Goal: Task Accomplishment & Management: Manage account settings

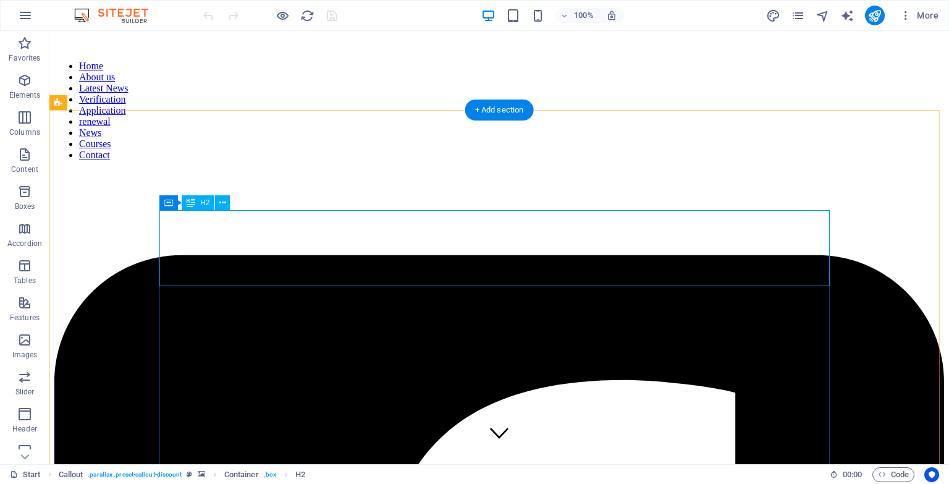
scroll to position [918, 0]
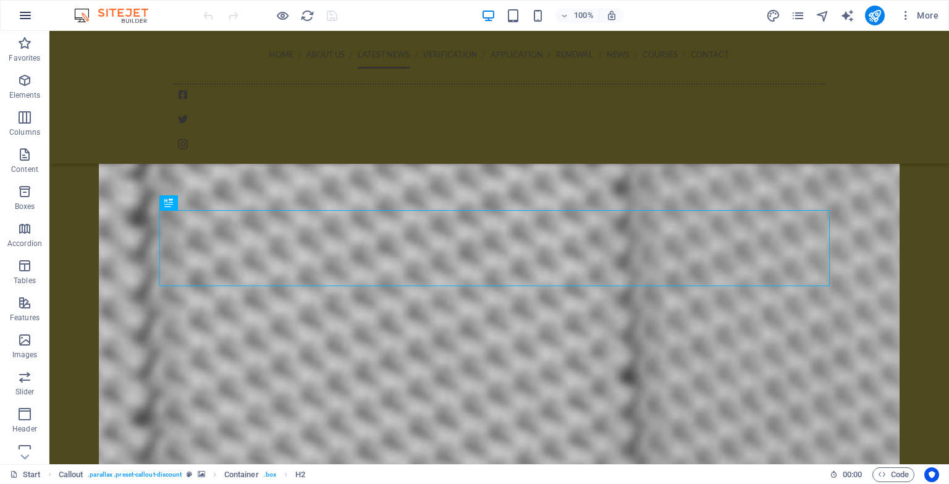
click at [19, 15] on icon "button" at bounding box center [25, 15] width 15 height 15
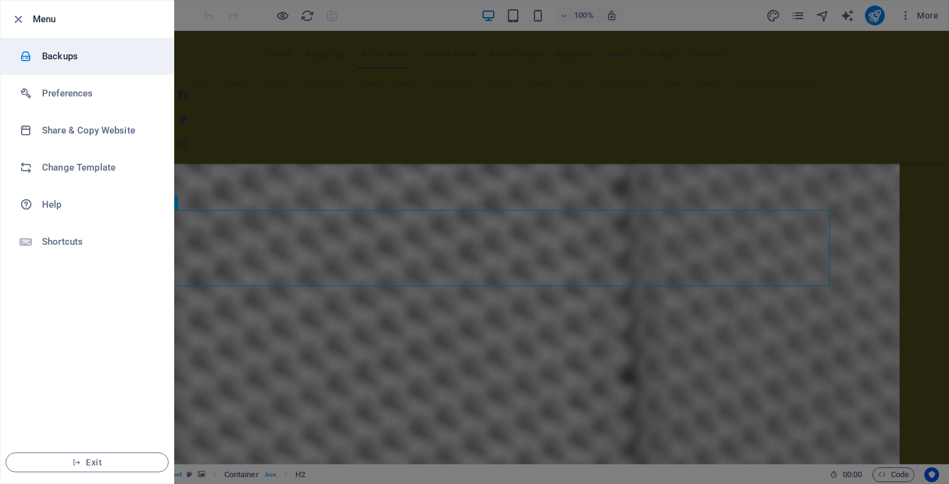
click at [106, 60] on h6 "Backups" at bounding box center [99, 56] width 114 height 15
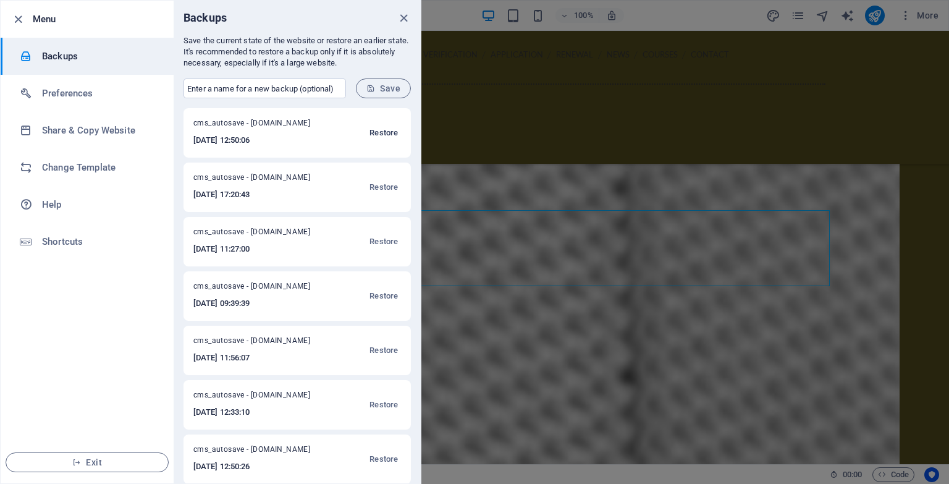
click at [381, 135] on span "Restore" at bounding box center [384, 132] width 28 height 15
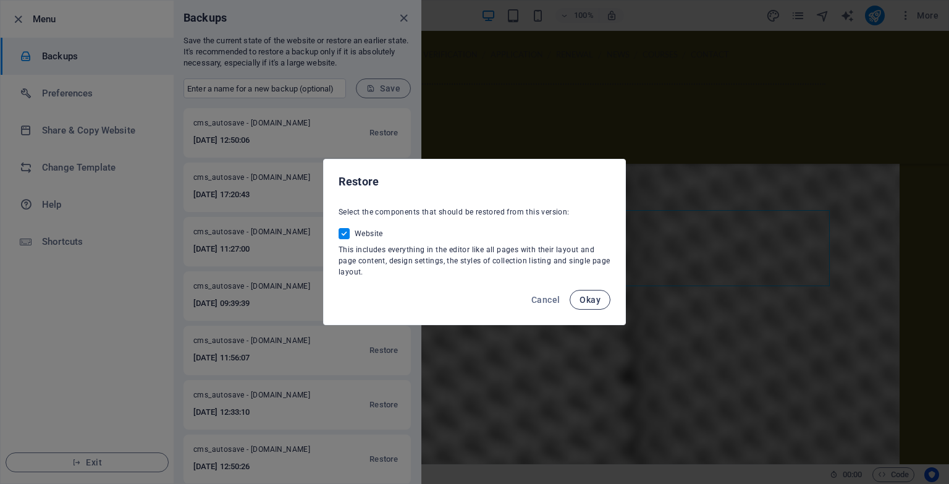
click at [593, 303] on span "Okay" at bounding box center [590, 300] width 21 height 10
checkbox input "false"
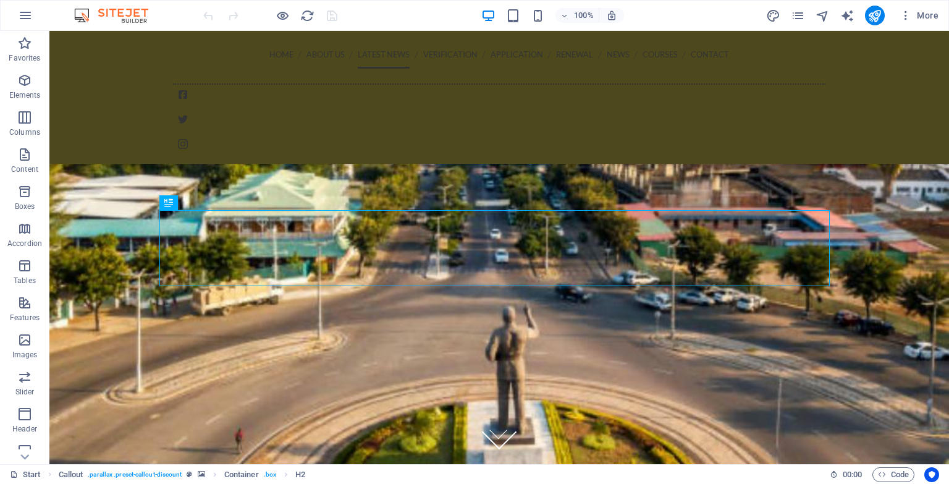
scroll to position [918, 0]
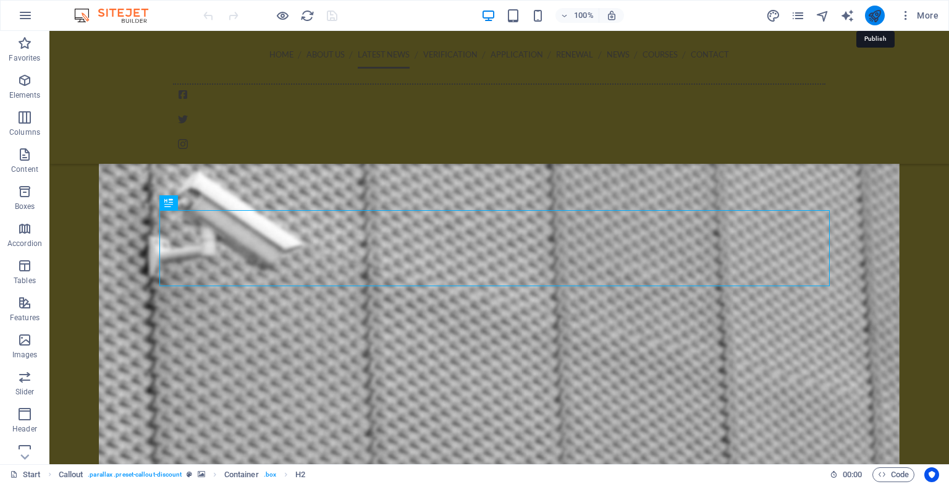
click at [871, 17] on icon "publish" at bounding box center [875, 16] width 14 height 14
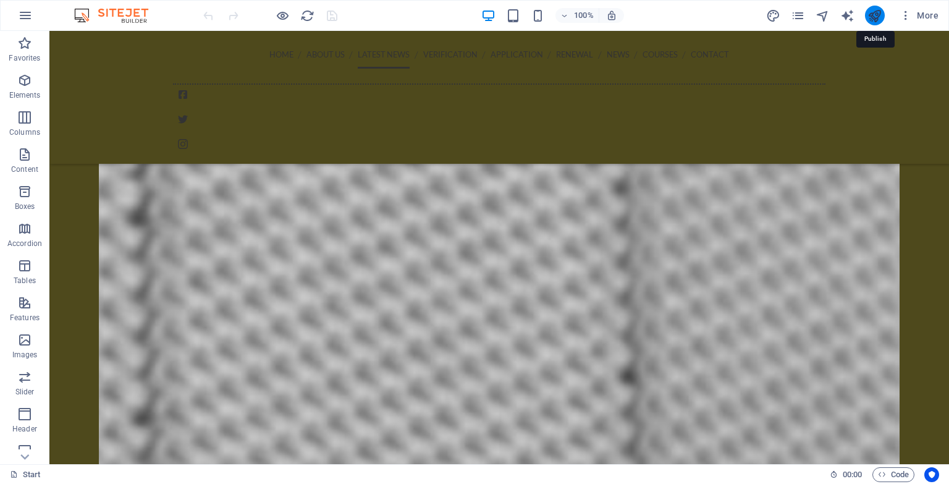
click at [871, 17] on icon "publish" at bounding box center [875, 16] width 14 height 14
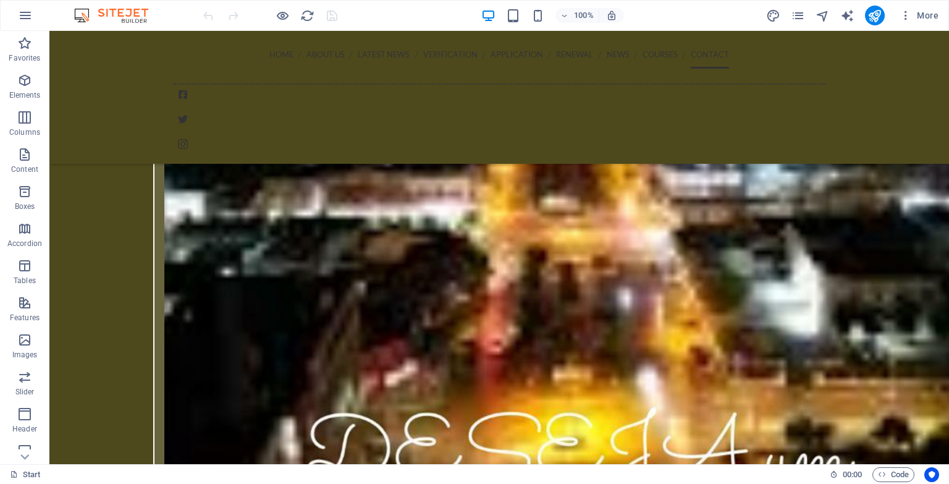
scroll to position [4729, 0]
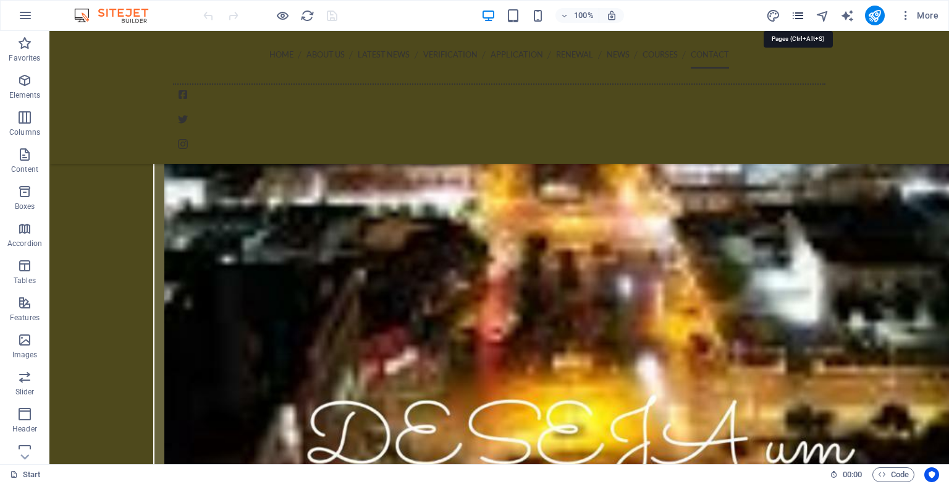
click at [795, 16] on icon "pages" at bounding box center [798, 16] width 14 height 14
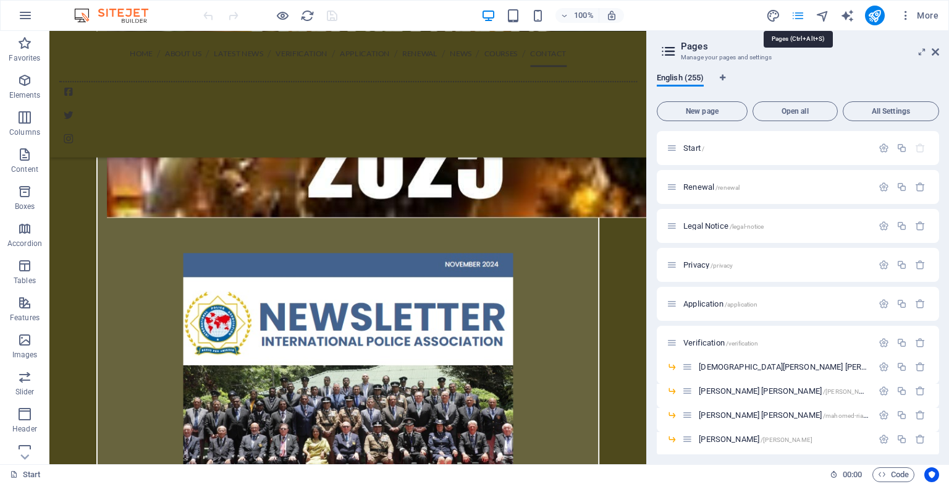
click at [801, 20] on icon "pages" at bounding box center [798, 16] width 14 height 14
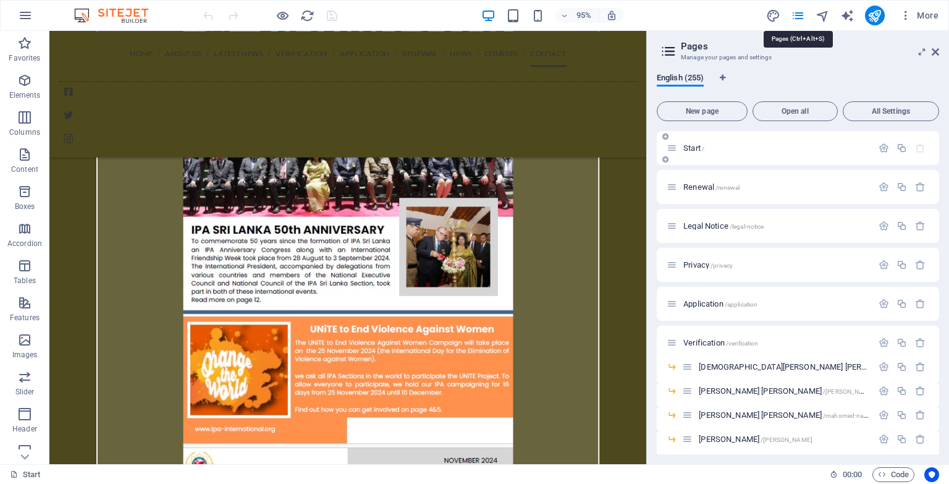
scroll to position [4319, 0]
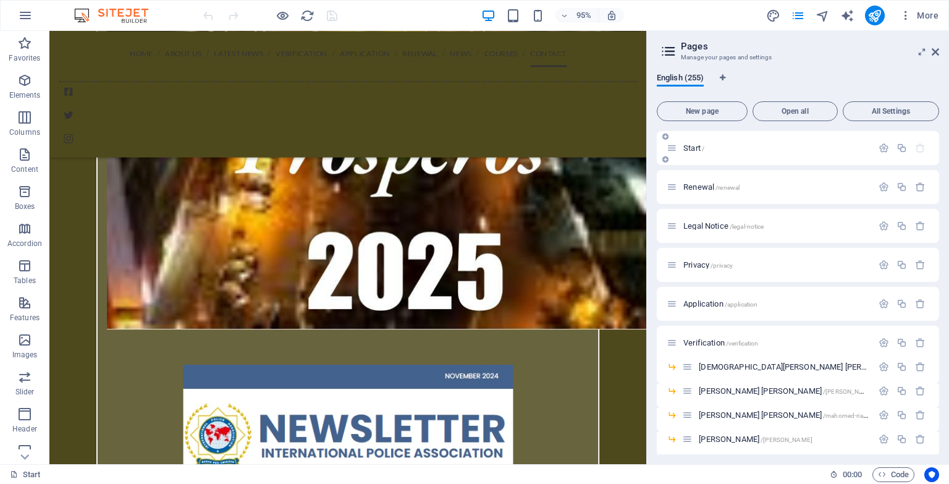
click at [672, 152] on icon at bounding box center [672, 148] width 11 height 11
click at [675, 150] on icon at bounding box center [672, 148] width 11 height 11
drag, startPoint x: 941, startPoint y: 139, endPoint x: 944, endPoint y: 160, distance: 21.2
click at [944, 160] on div "English (255) New page Open all All Settings Start / Renewal /renewal Legal Not…" at bounding box center [798, 263] width 302 height 401
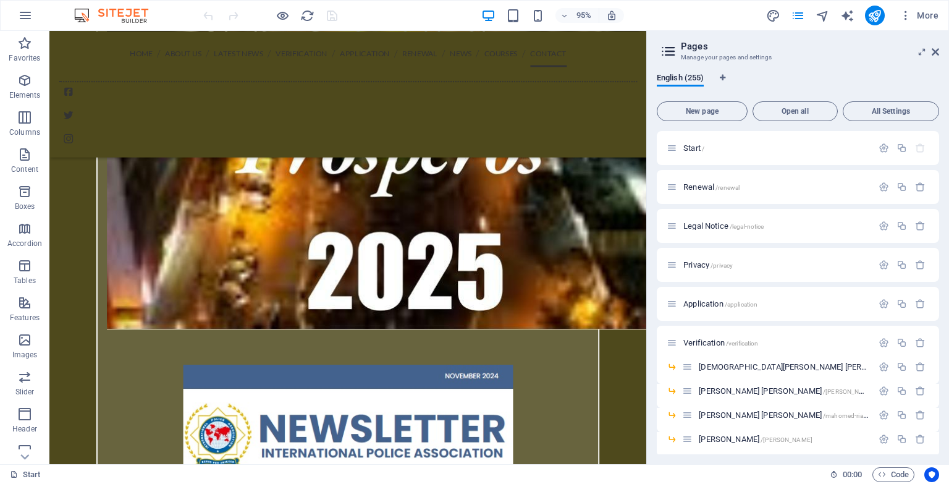
drag, startPoint x: 939, startPoint y: 138, endPoint x: 939, endPoint y: 156, distance: 18.5
click at [939, 156] on div "English (255) New page Open all All Settings Start / Renewal /renewal Legal Not…" at bounding box center [798, 263] width 302 height 401
drag, startPoint x: 939, startPoint y: 146, endPoint x: 939, endPoint y: 175, distance: 29.1
click at [939, 175] on div "English (255) New page Open all All Settings Start / Renewal /renewal Legal Not…" at bounding box center [798, 263] width 302 height 401
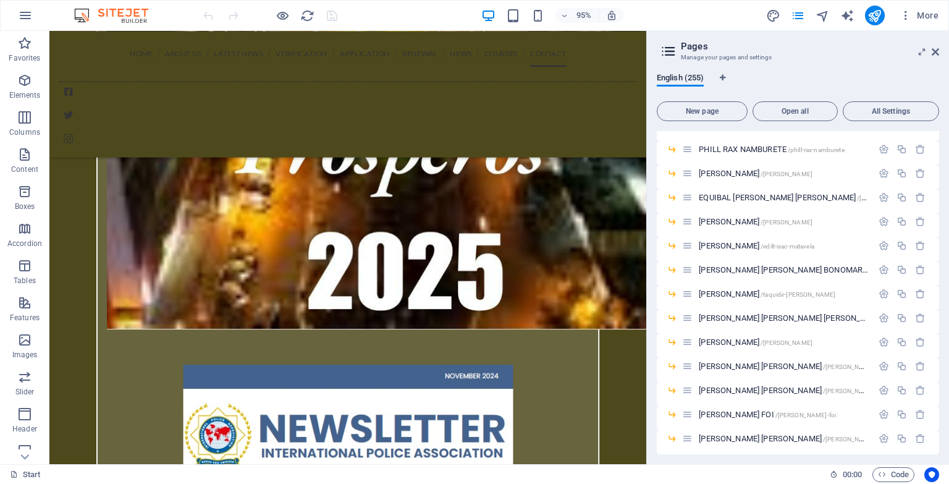
scroll to position [4657, 0]
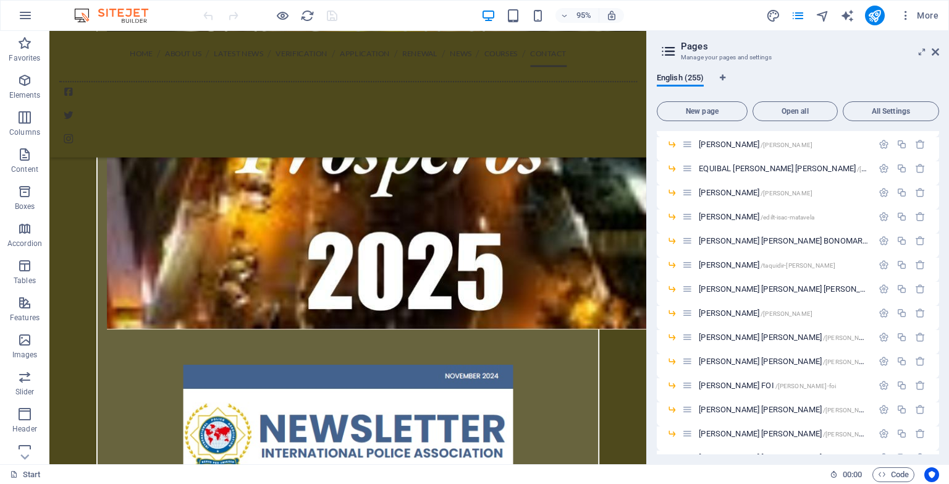
drag, startPoint x: 945, startPoint y: 219, endPoint x: 944, endPoint y: 268, distance: 48.8
click at [944, 268] on div "English (255) New page Open all All Settings Start / Renewal /renewal Legal Not…" at bounding box center [798, 263] width 302 height 401
click at [939, 281] on div "English (255) New page Open all All Settings Start / Renewal /renewal Legal Not…" at bounding box center [798, 263] width 302 height 401
drag, startPoint x: 936, startPoint y: 371, endPoint x: 937, endPoint y: 378, distance: 7.5
click at [937, 378] on div "Start / Renewal /renewal Legal Notice /legal-notice Privacy /privacy Applicatio…" at bounding box center [798, 292] width 282 height 323
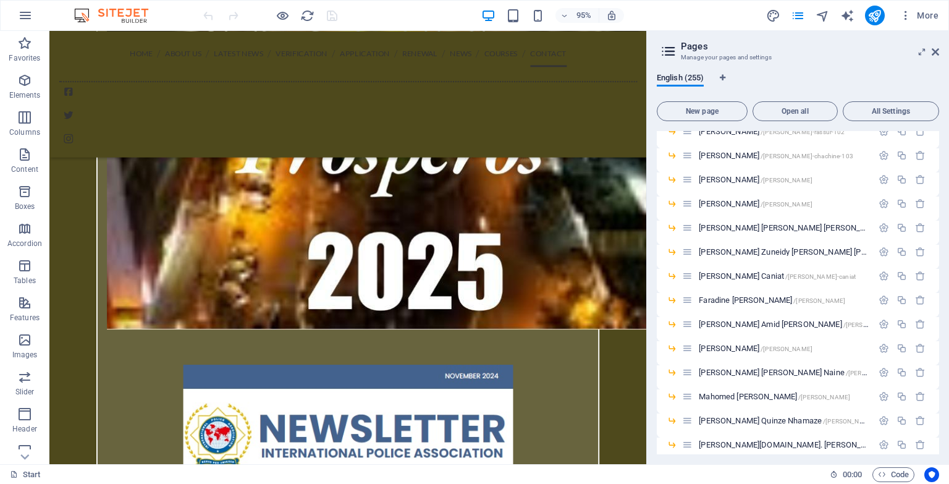
scroll to position [0, 0]
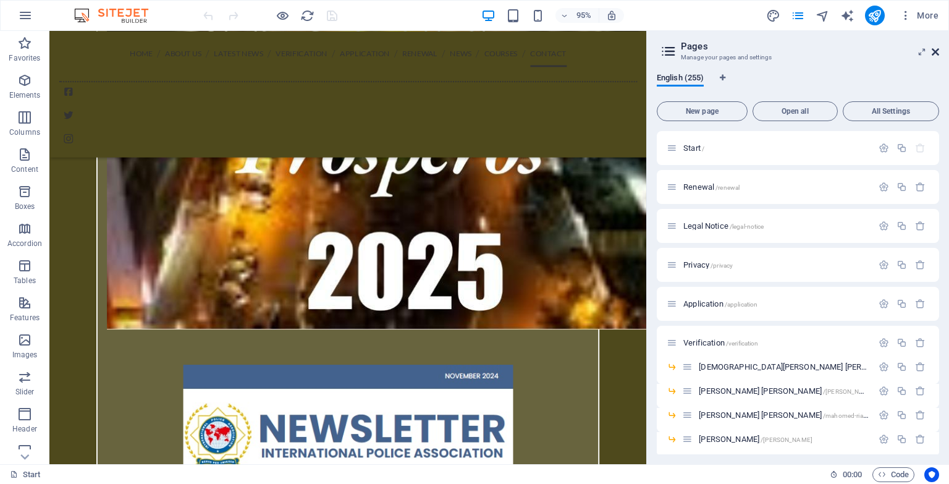
click at [937, 54] on icon at bounding box center [935, 52] width 7 height 10
click at [678, 54] on div "Home About us Latest News Verification Application renewal News Courses Contact" at bounding box center [363, 97] width 628 height 133
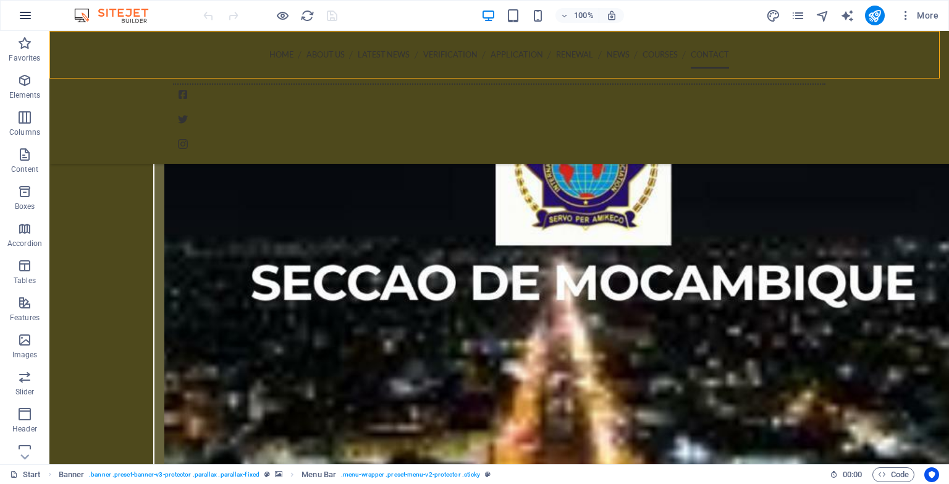
click at [22, 14] on icon "button" at bounding box center [25, 15] width 15 height 15
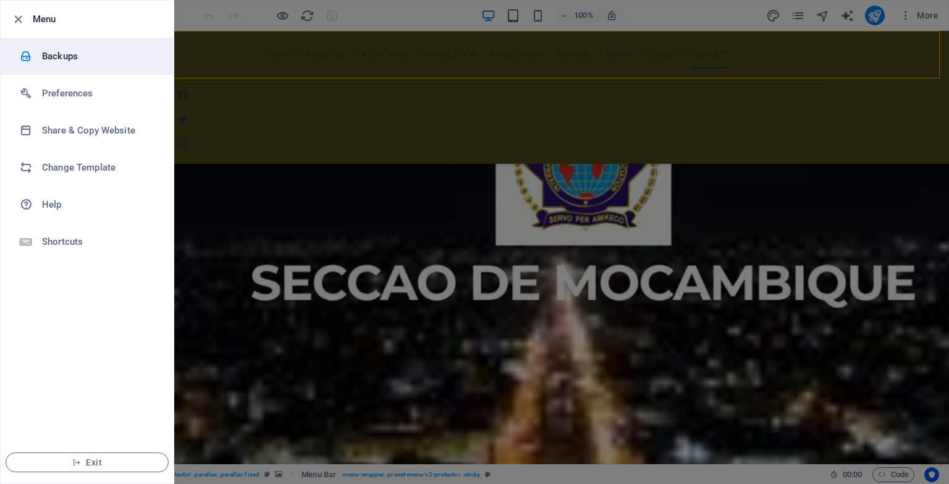
click at [111, 67] on li "Backups" at bounding box center [87, 56] width 173 height 37
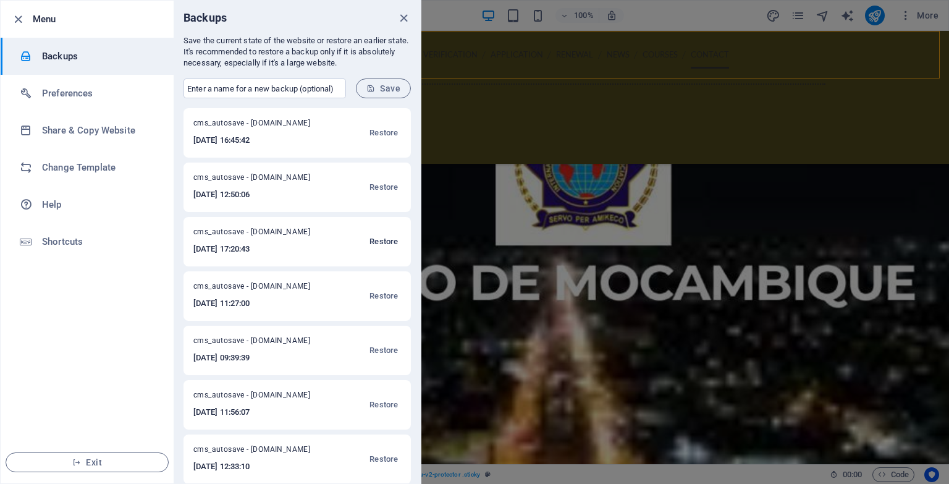
click at [383, 239] on span "Restore" at bounding box center [384, 241] width 28 height 15
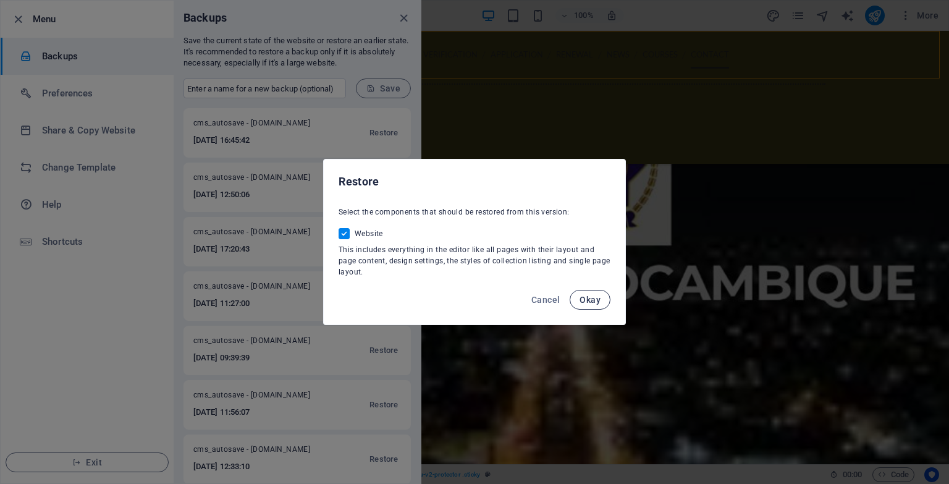
click at [591, 301] on span "Okay" at bounding box center [590, 300] width 21 height 10
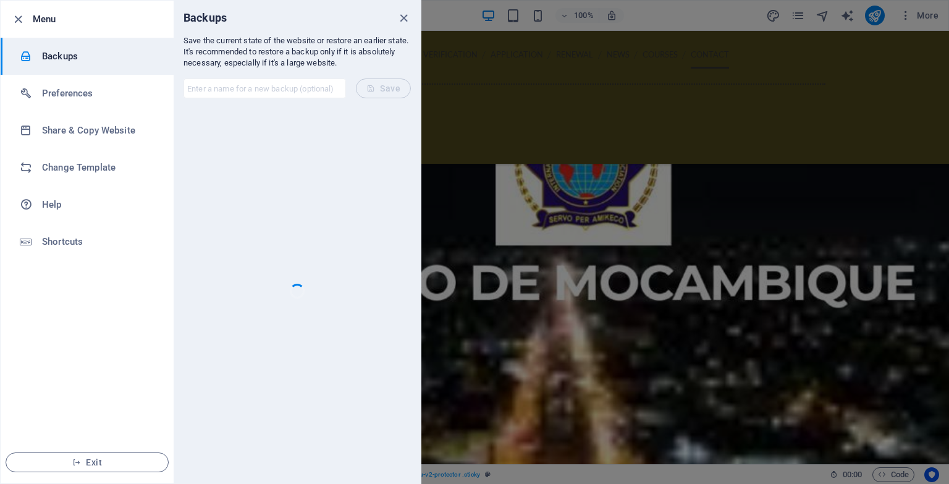
checkbox input "false"
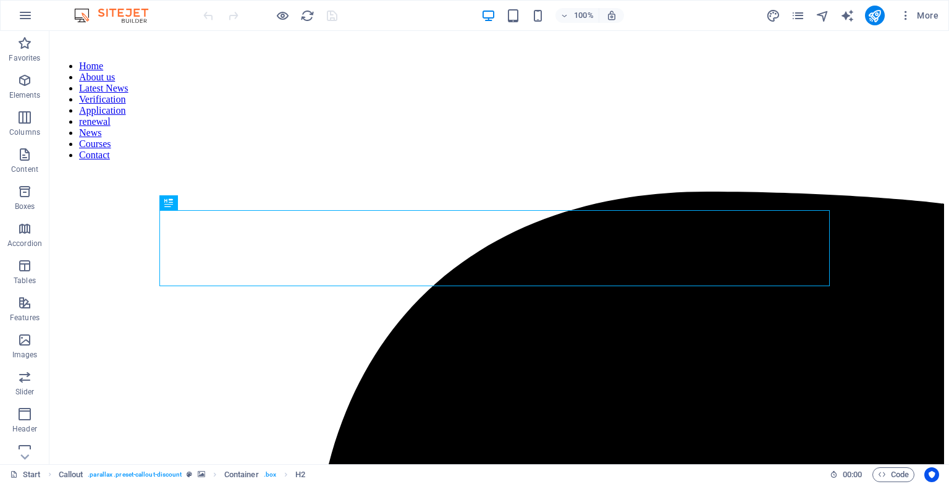
scroll to position [918, 0]
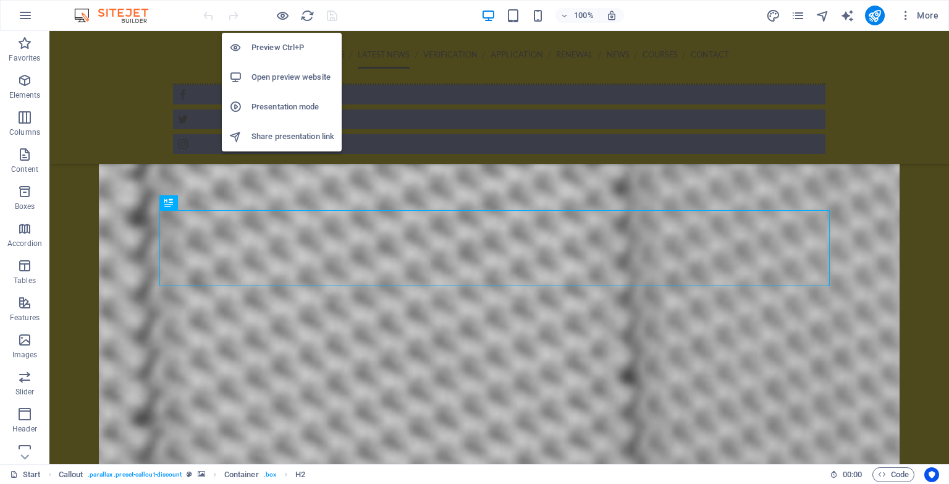
click at [292, 82] on h6 "Open preview website" at bounding box center [293, 77] width 83 height 15
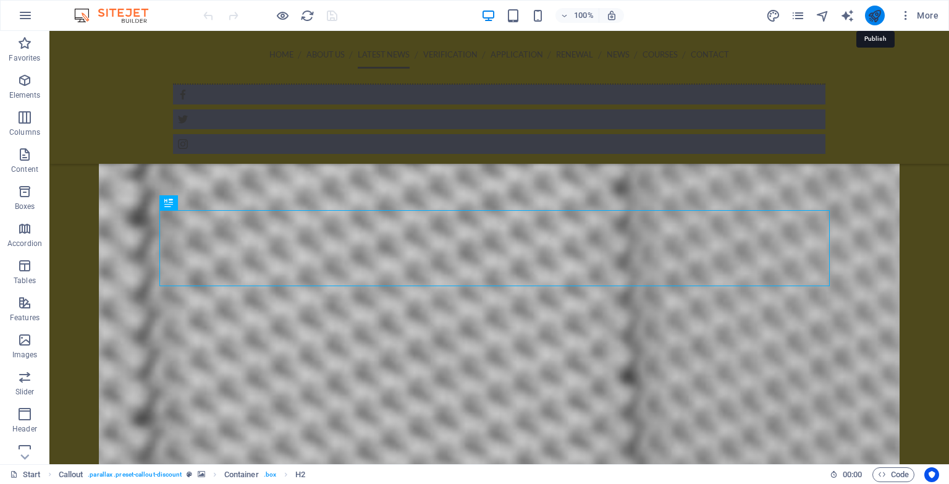
click at [875, 18] on icon "publish" at bounding box center [875, 16] width 14 height 14
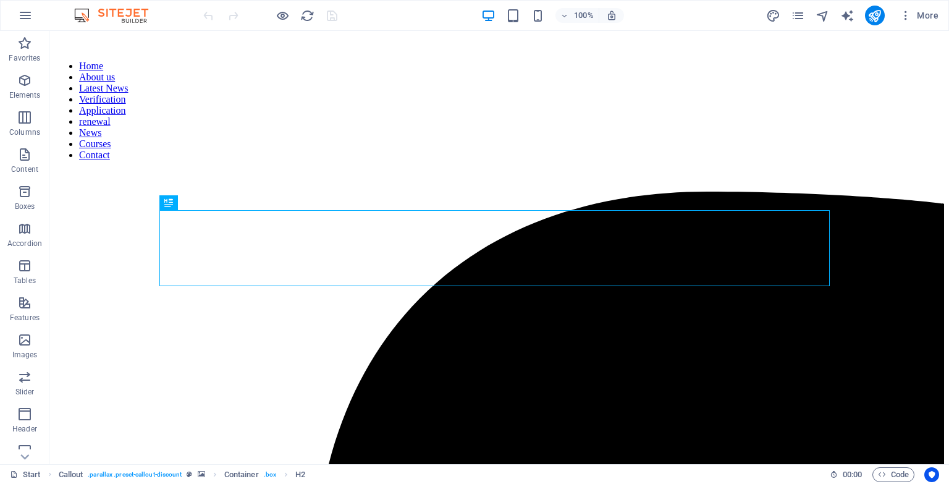
scroll to position [918, 0]
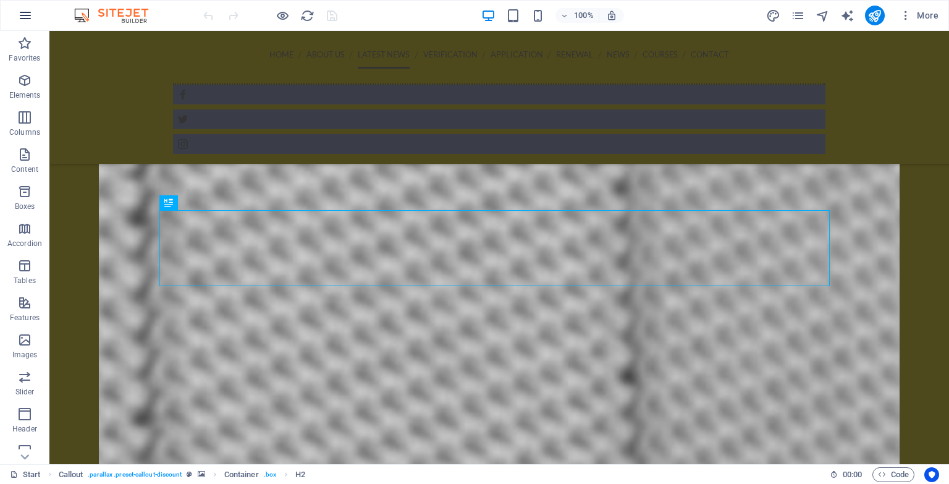
click at [19, 12] on icon "button" at bounding box center [25, 15] width 15 height 15
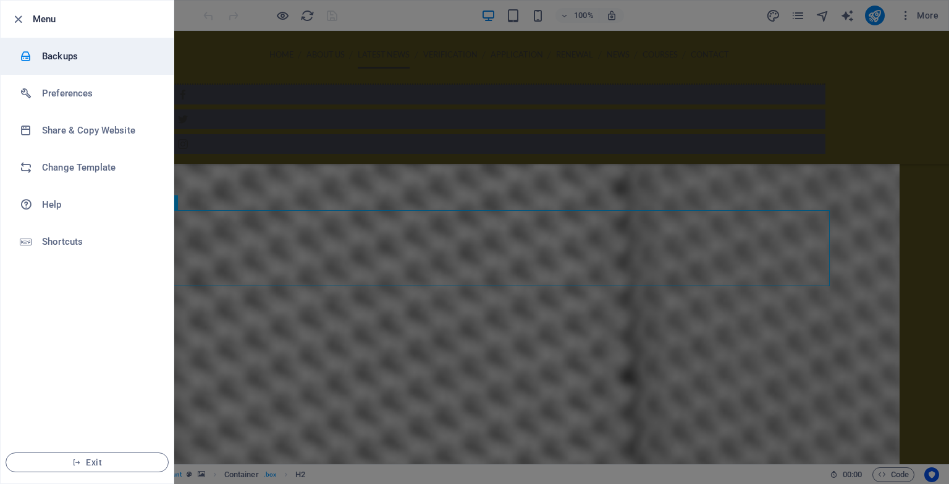
click at [83, 51] on h6 "Backups" at bounding box center [99, 56] width 114 height 15
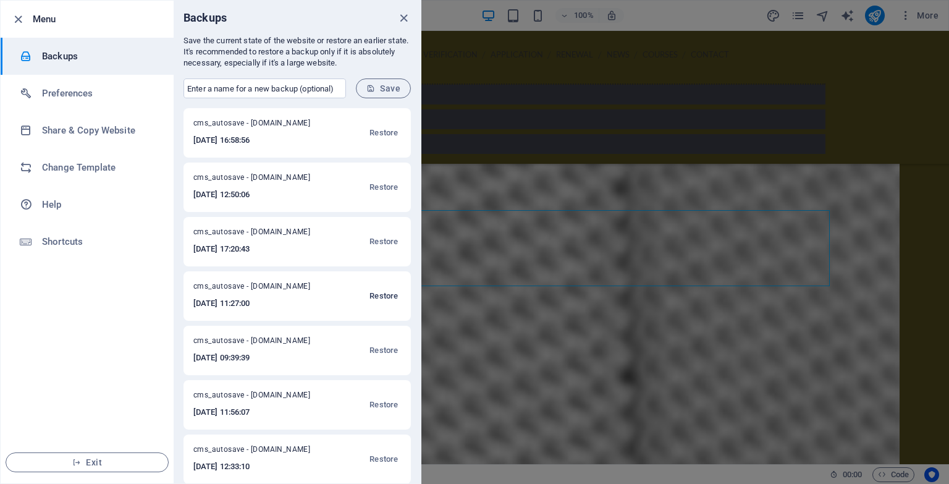
click at [371, 299] on span "Restore" at bounding box center [384, 296] width 28 height 15
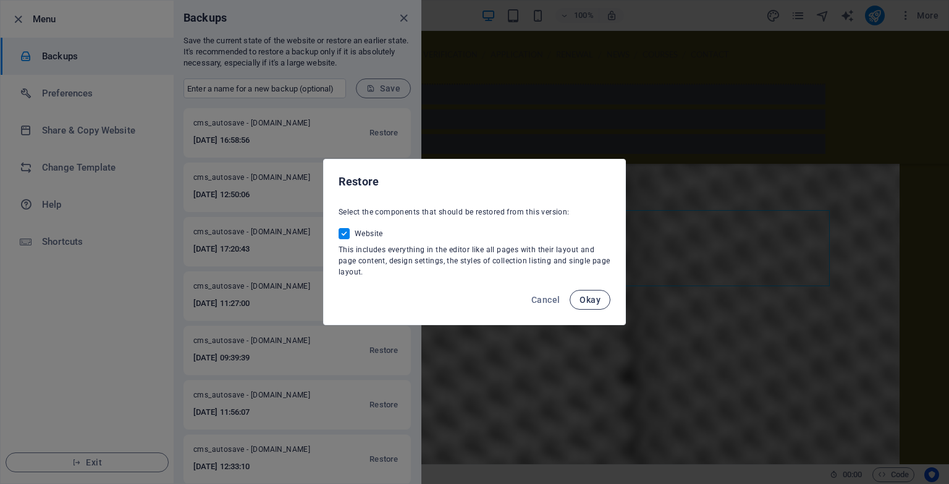
click at [581, 296] on span "Okay" at bounding box center [590, 300] width 21 height 10
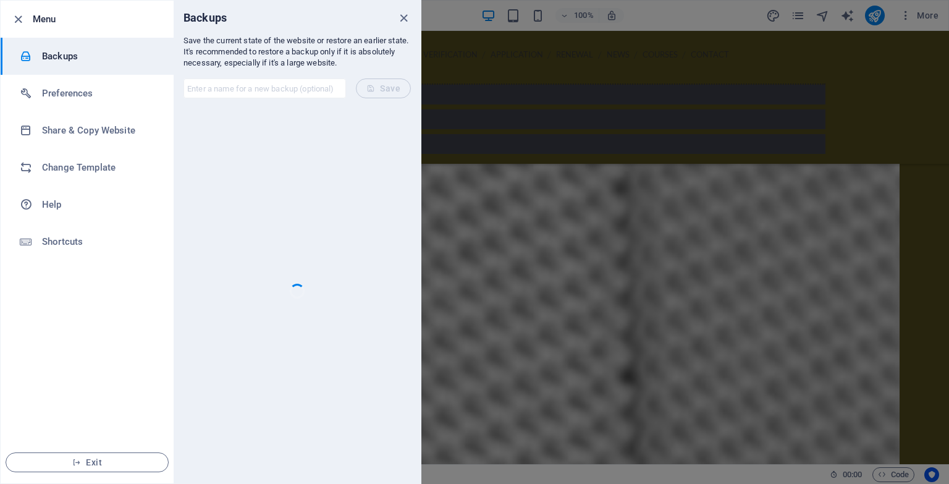
checkbox input "false"
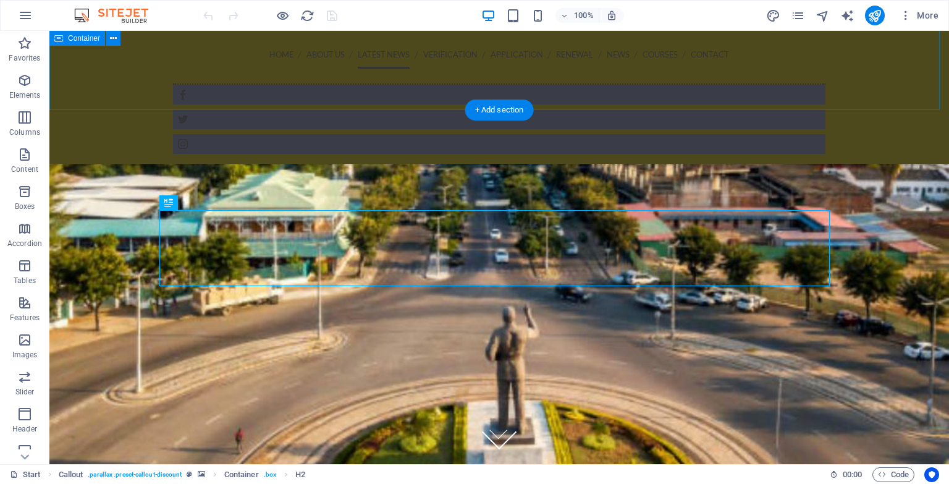
scroll to position [918, 0]
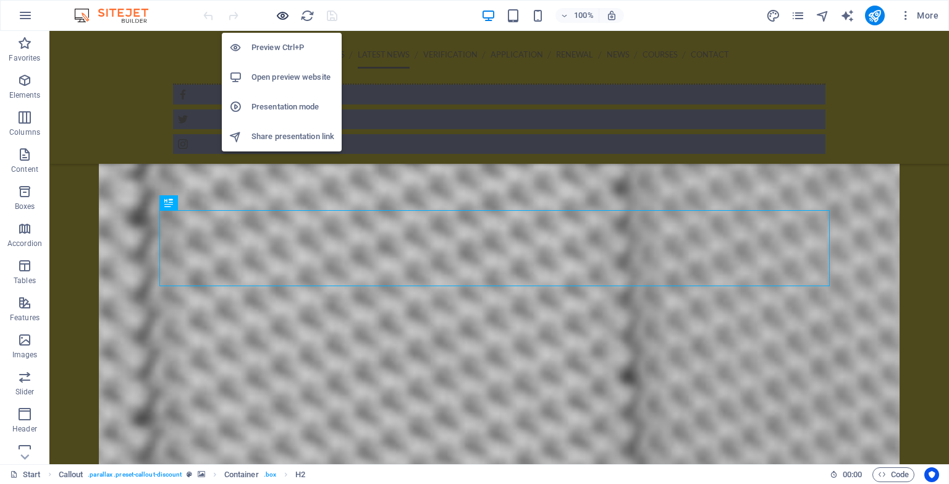
click at [281, 19] on icon "button" at bounding box center [283, 16] width 14 height 14
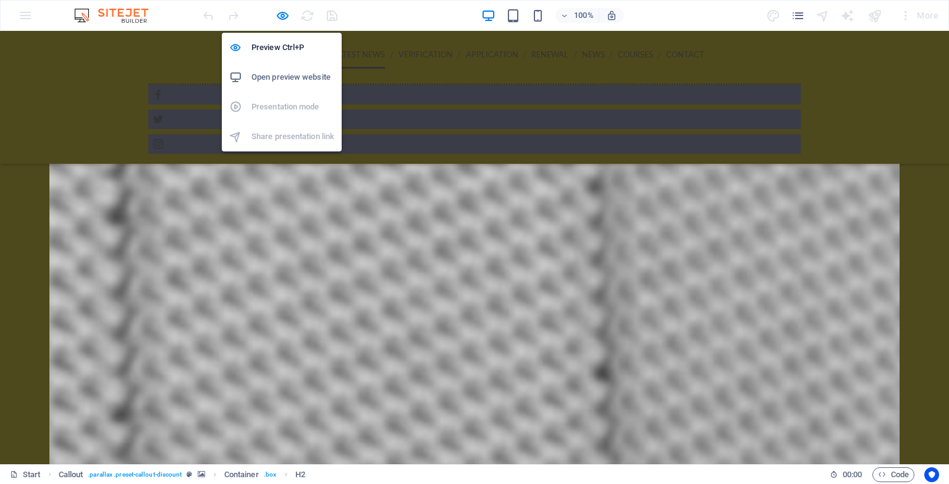
click at [292, 82] on h6 "Open preview website" at bounding box center [293, 77] width 83 height 15
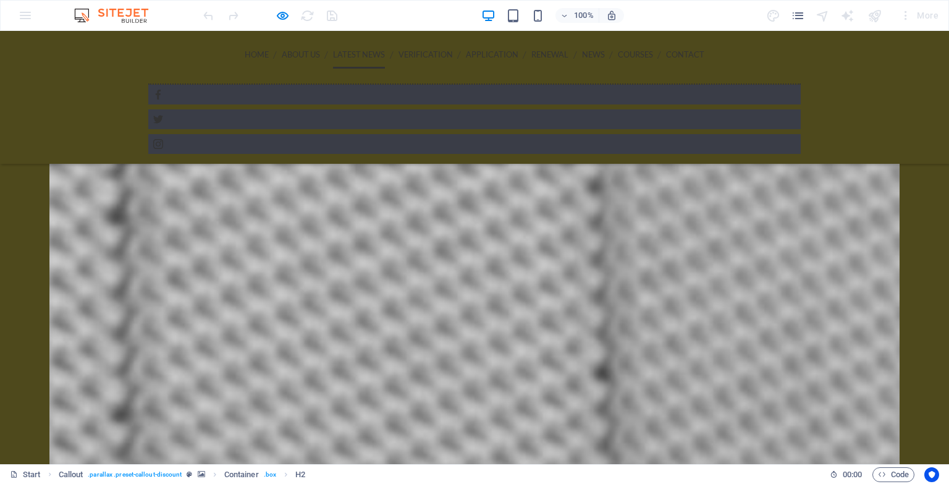
click at [876, 17] on div at bounding box center [875, 16] width 20 height 20
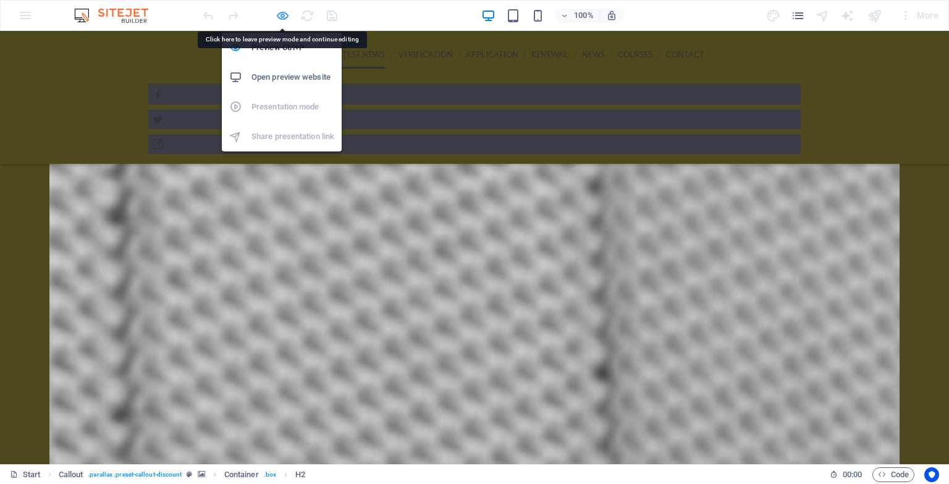
click at [284, 13] on icon "button" at bounding box center [283, 16] width 14 height 14
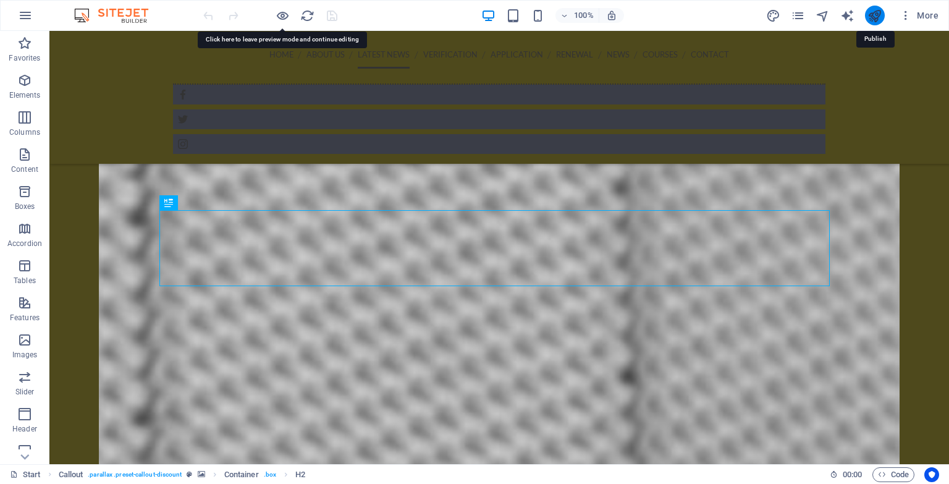
click at [881, 19] on icon "publish" at bounding box center [875, 16] width 14 height 14
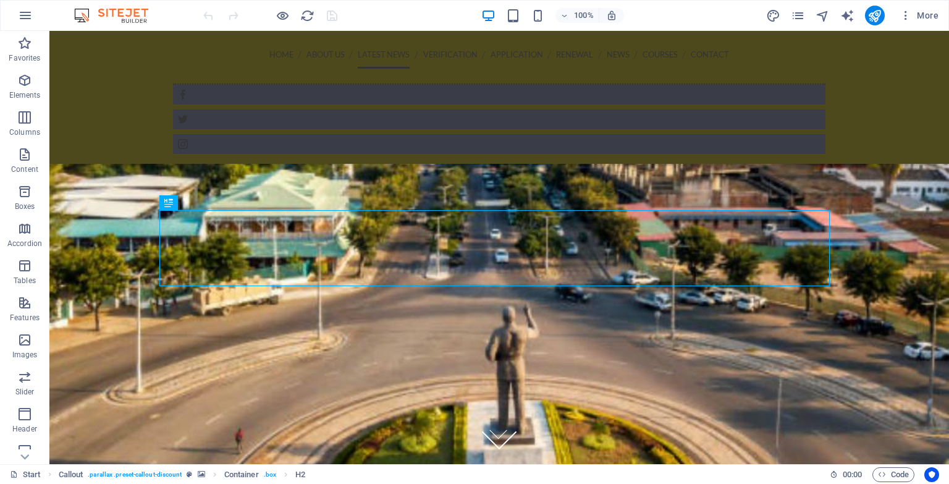
scroll to position [918, 0]
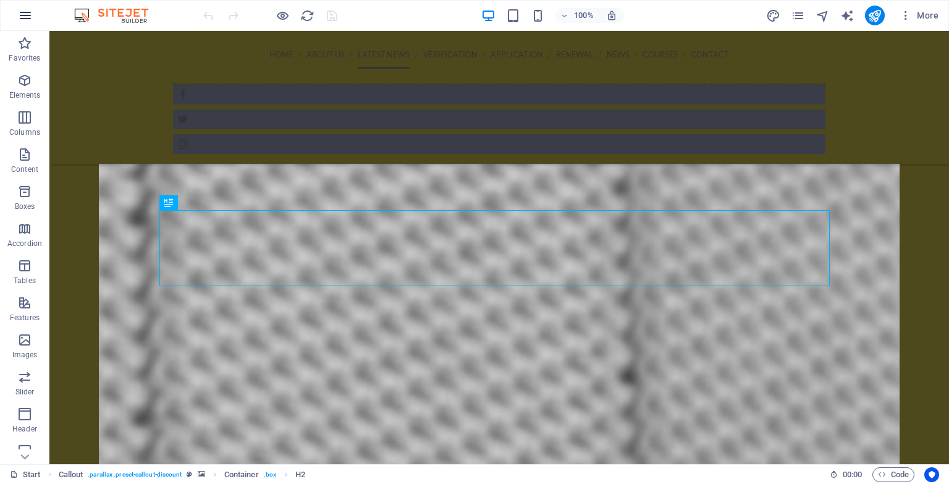
click at [19, 17] on icon "button" at bounding box center [25, 15] width 15 height 15
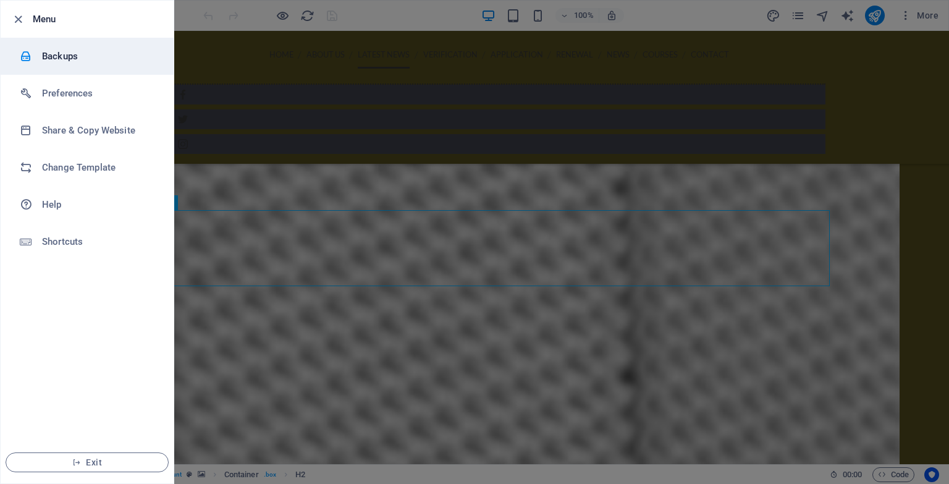
click at [96, 53] on h6 "Backups" at bounding box center [99, 56] width 114 height 15
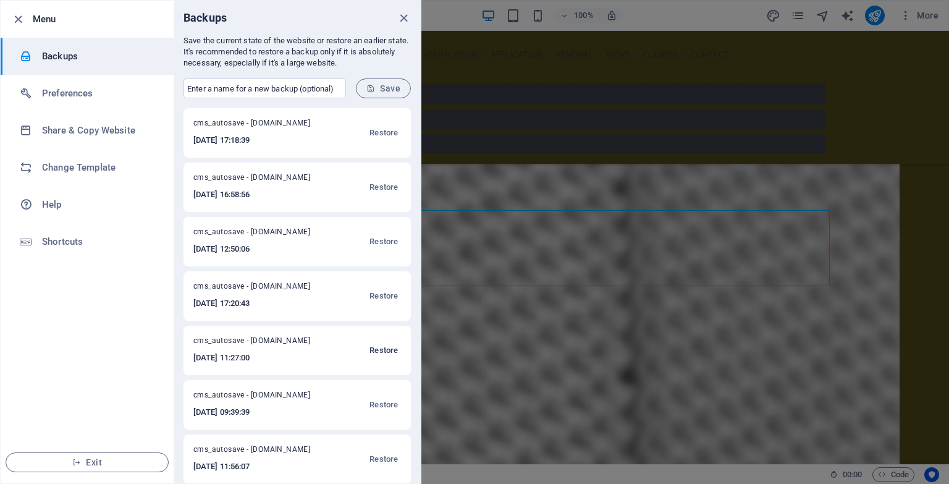
click at [380, 349] on span "Restore" at bounding box center [384, 350] width 28 height 15
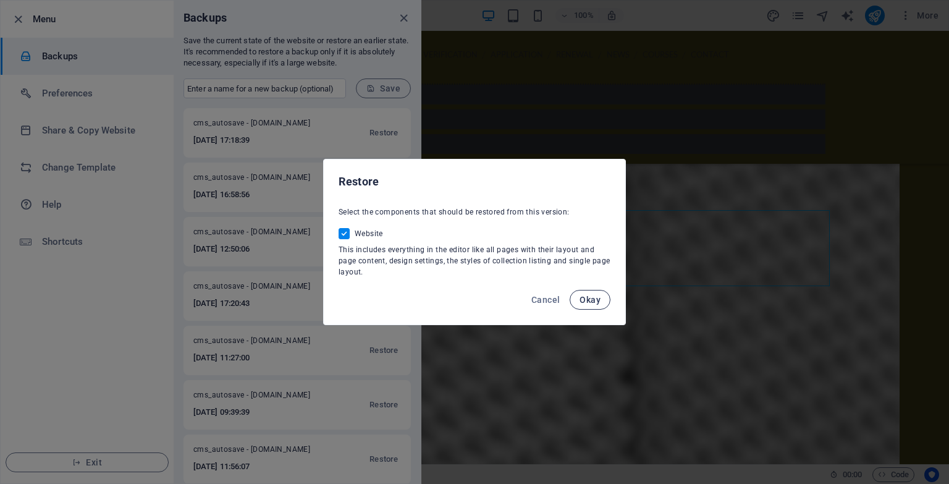
click at [592, 302] on span "Okay" at bounding box center [590, 300] width 21 height 10
checkbox input "false"
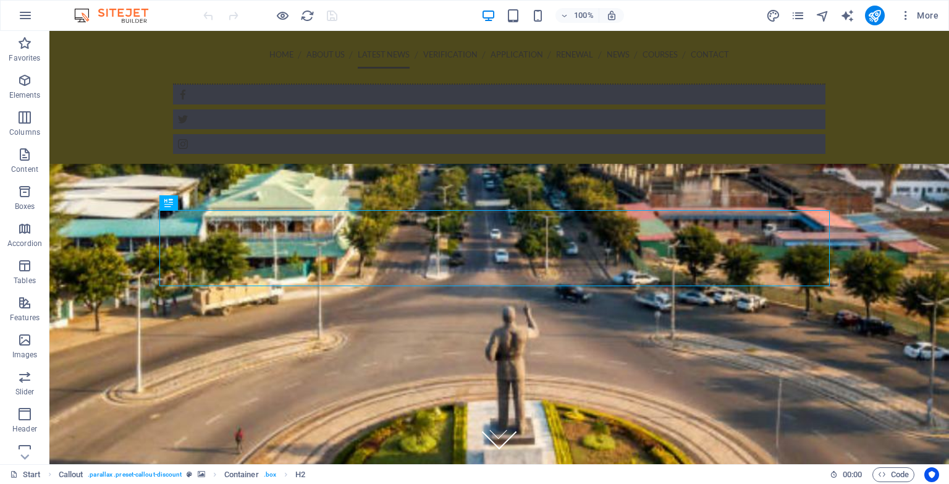
scroll to position [918, 0]
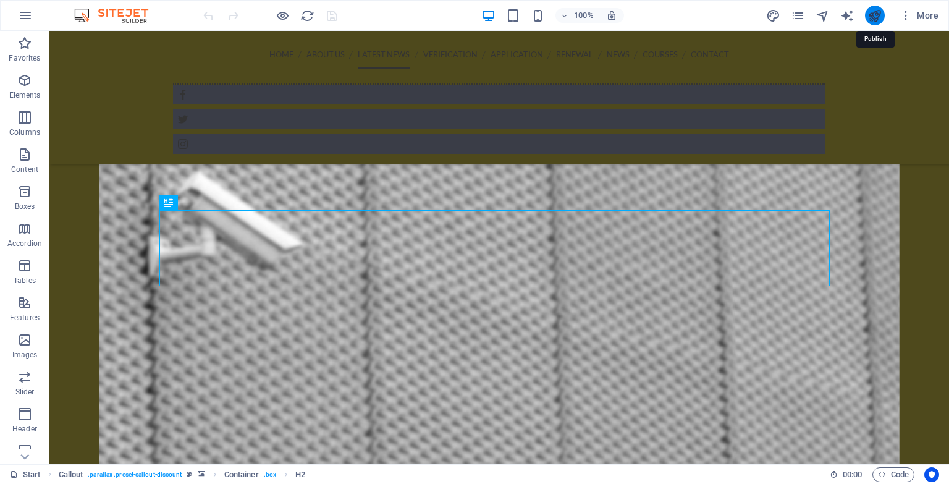
click at [875, 20] on icon "publish" at bounding box center [875, 16] width 14 height 14
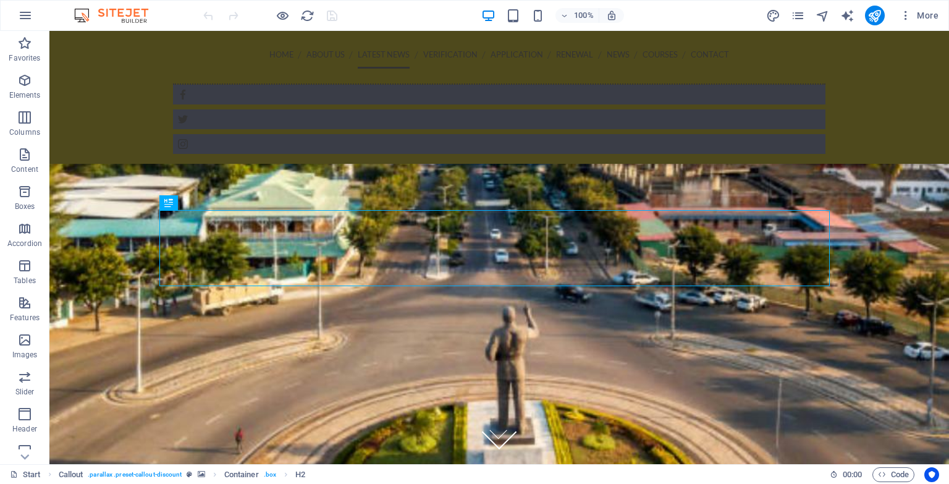
scroll to position [918, 0]
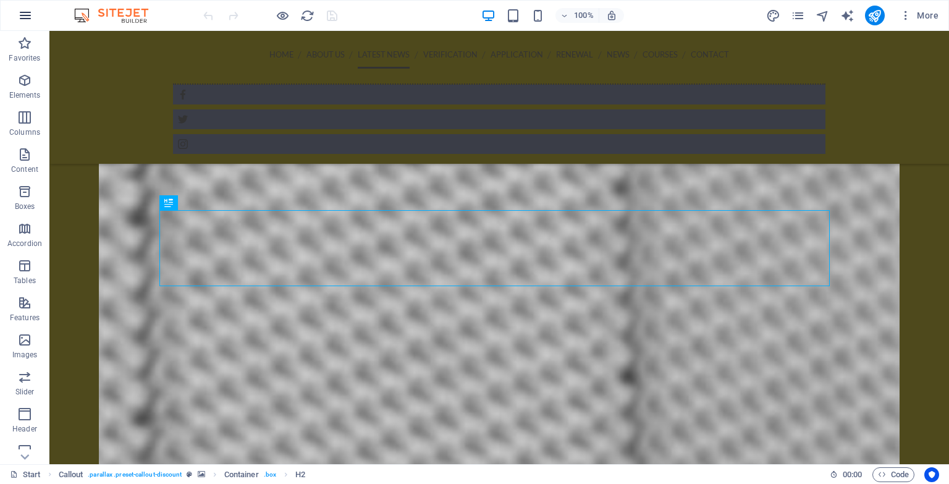
click at [30, 11] on icon "button" at bounding box center [25, 15] width 15 height 15
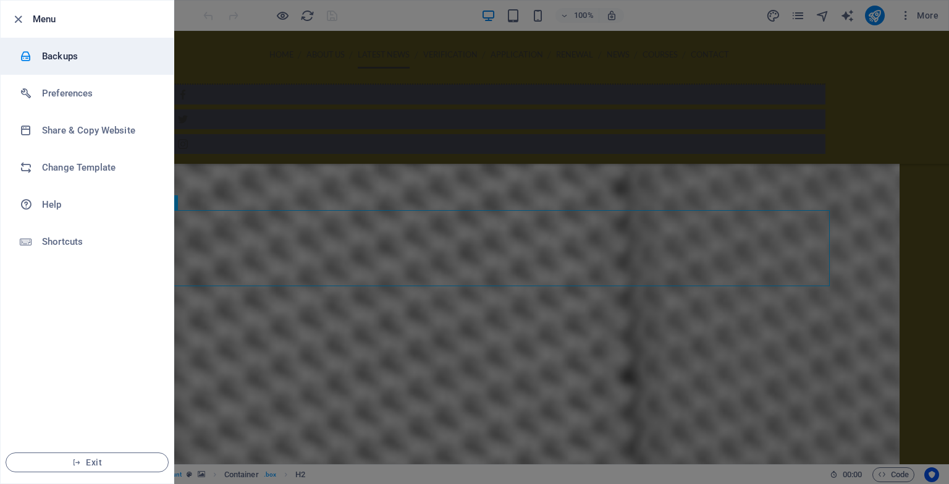
click at [115, 65] on li "Backups" at bounding box center [87, 56] width 173 height 37
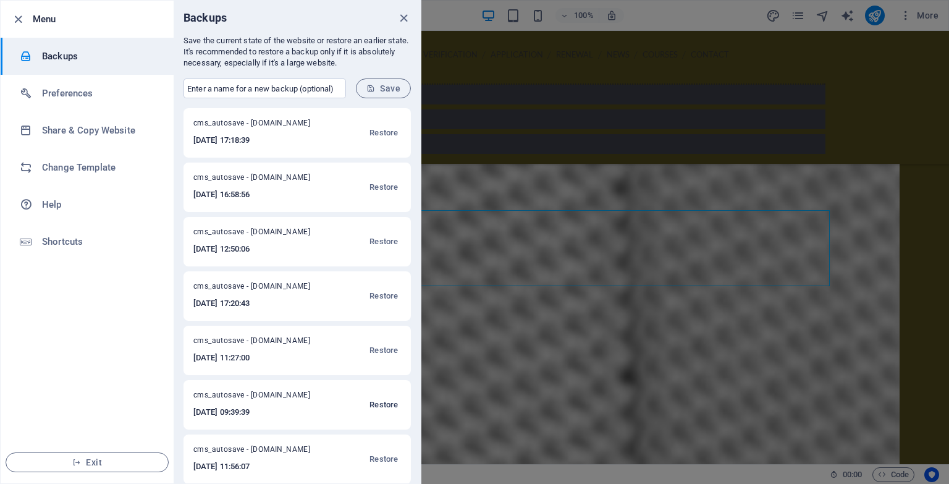
click at [379, 407] on span "Restore" at bounding box center [384, 404] width 28 height 15
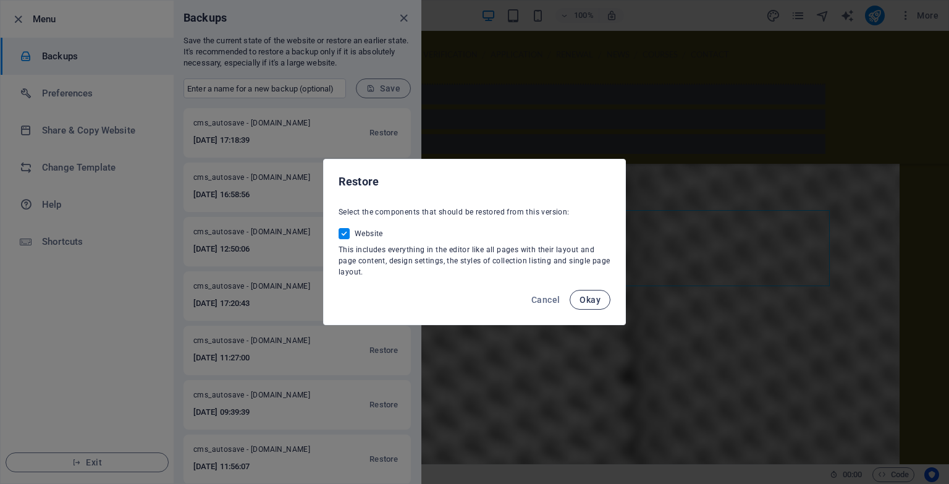
click at [583, 305] on button "Okay" at bounding box center [590, 300] width 41 height 20
checkbox input "false"
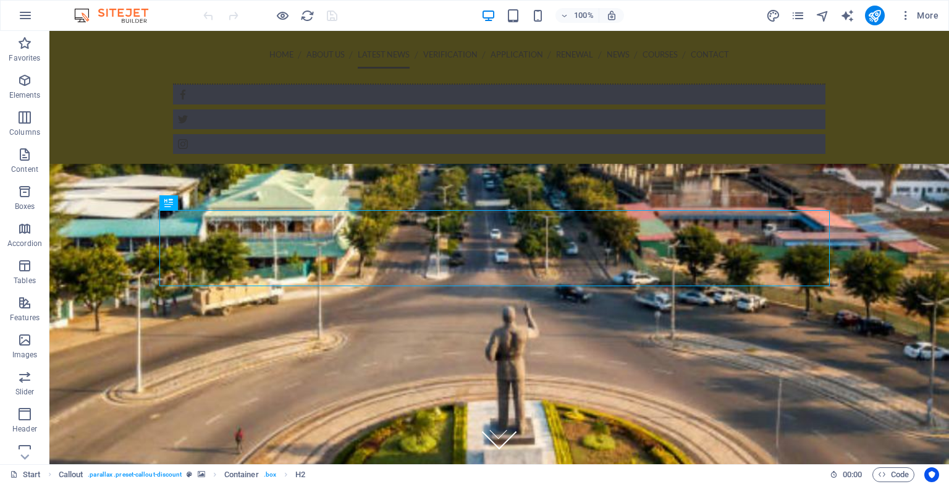
scroll to position [918, 0]
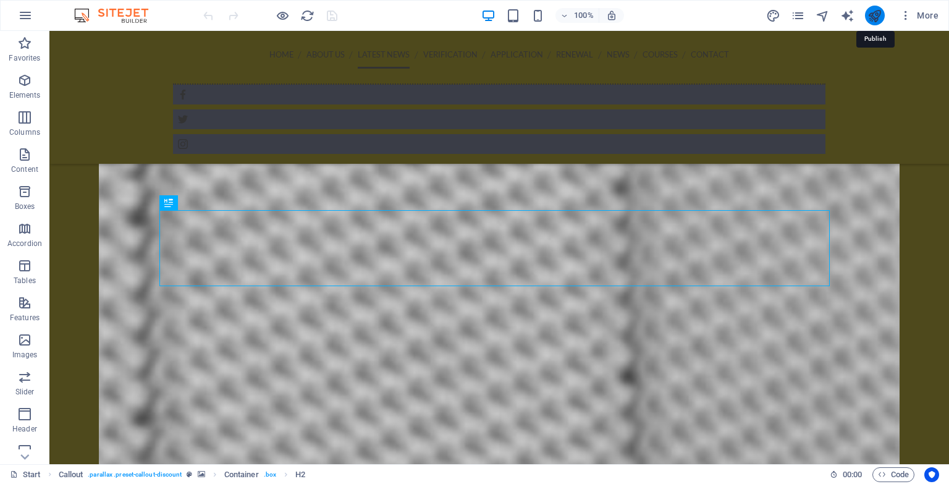
click at [873, 19] on icon "publish" at bounding box center [875, 16] width 14 height 14
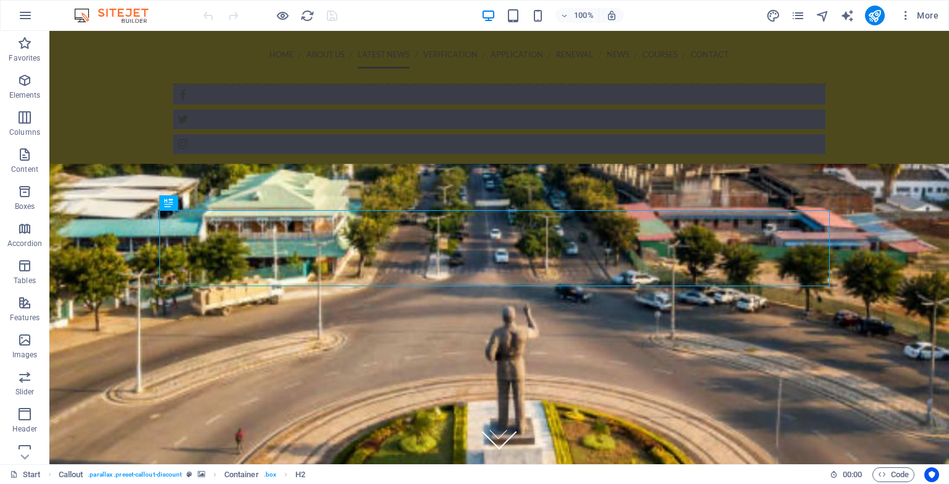
scroll to position [918, 0]
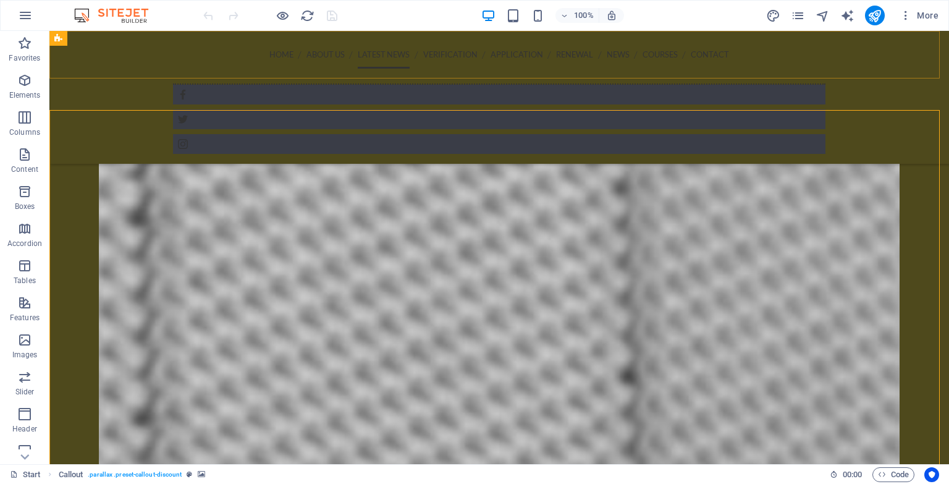
click at [340, 77] on div "Home About us Latest News Verification Application renewal News Courses Contact" at bounding box center [499, 97] width 900 height 133
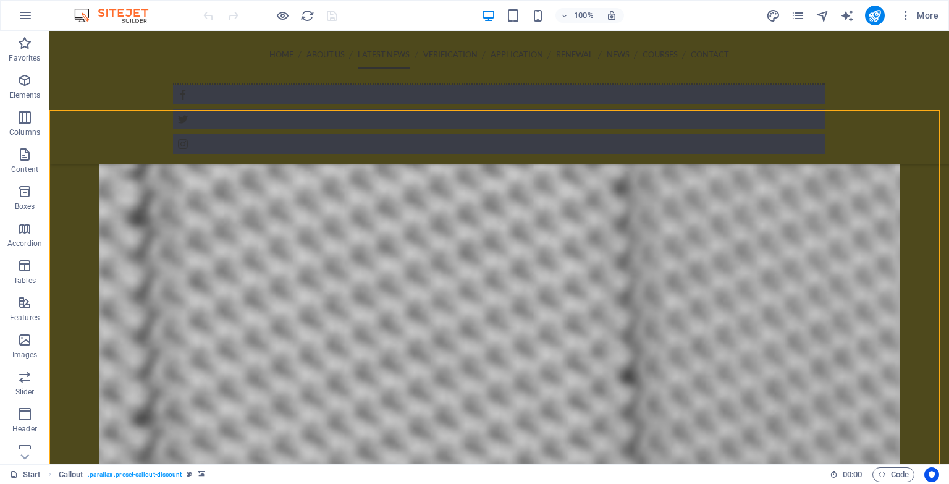
click at [377, 23] on div "100% More" at bounding box center [572, 16] width 743 height 20
click at [795, 15] on icon "pages" at bounding box center [798, 16] width 14 height 14
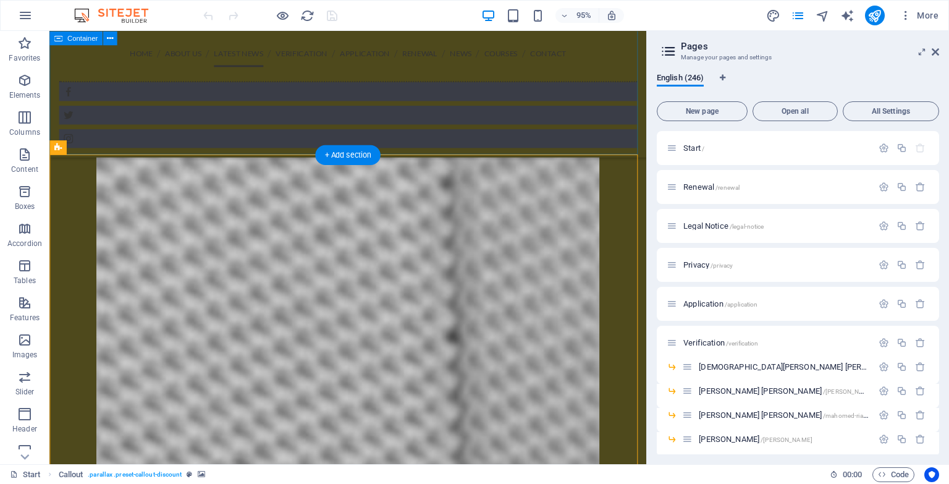
scroll to position [934, 0]
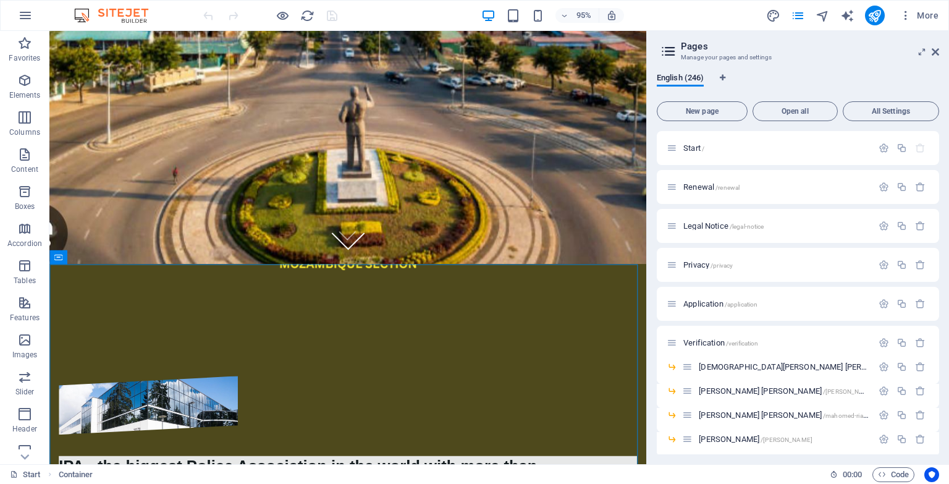
scroll to position [0, 0]
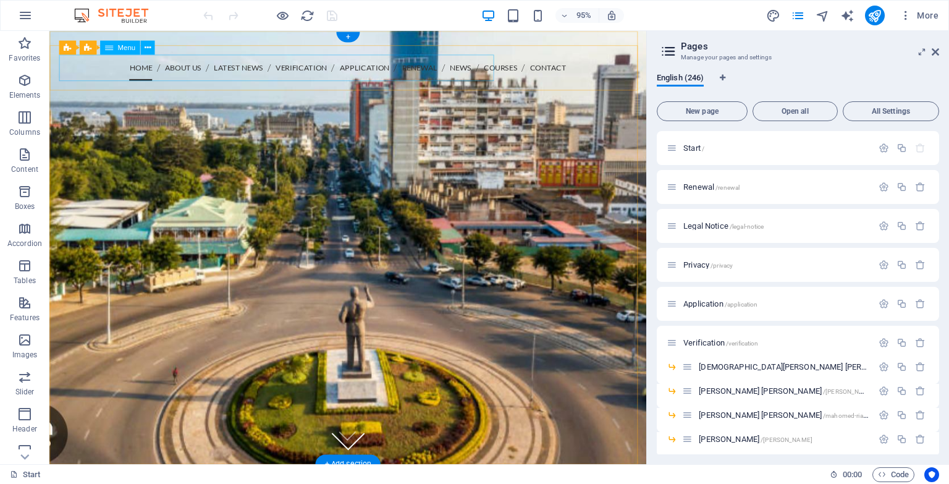
click at [491, 69] on nav "Home About us Latest News Verification Application renewal News Courses Contact" at bounding box center [363, 70] width 609 height 28
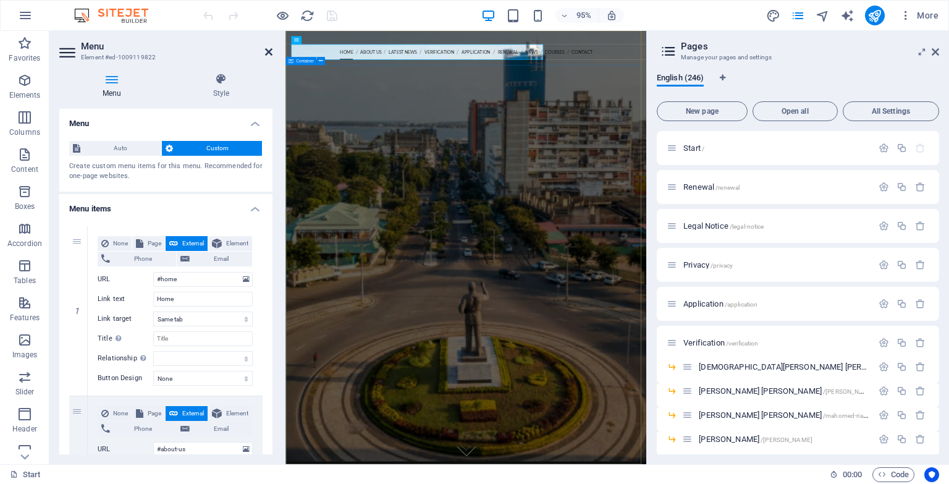
click at [267, 53] on icon at bounding box center [268, 52] width 7 height 10
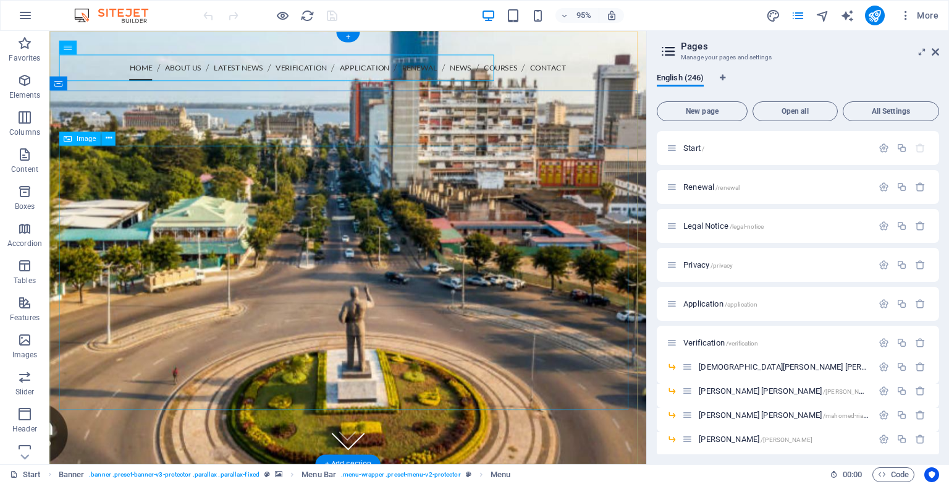
click at [563, 228] on figure at bounding box center [363, 367] width 609 height 278
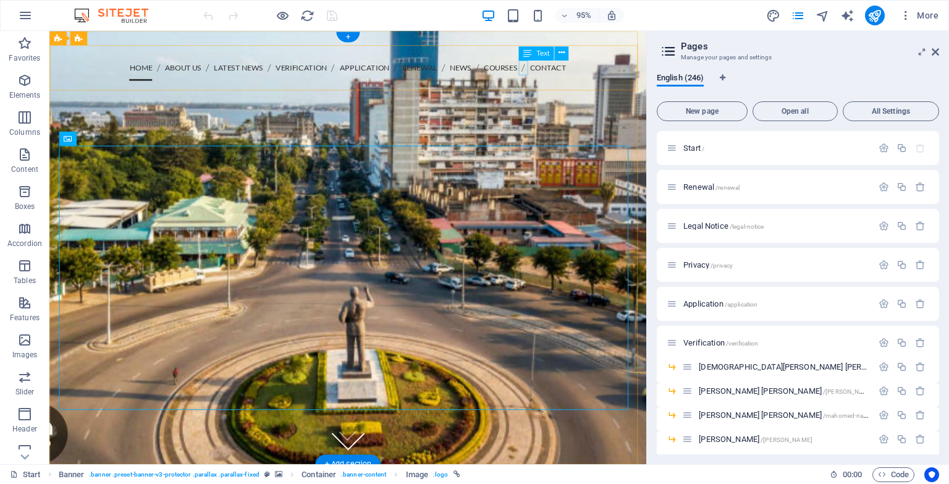
click at [549, 83] on div at bounding box center [363, 91] width 609 height 16
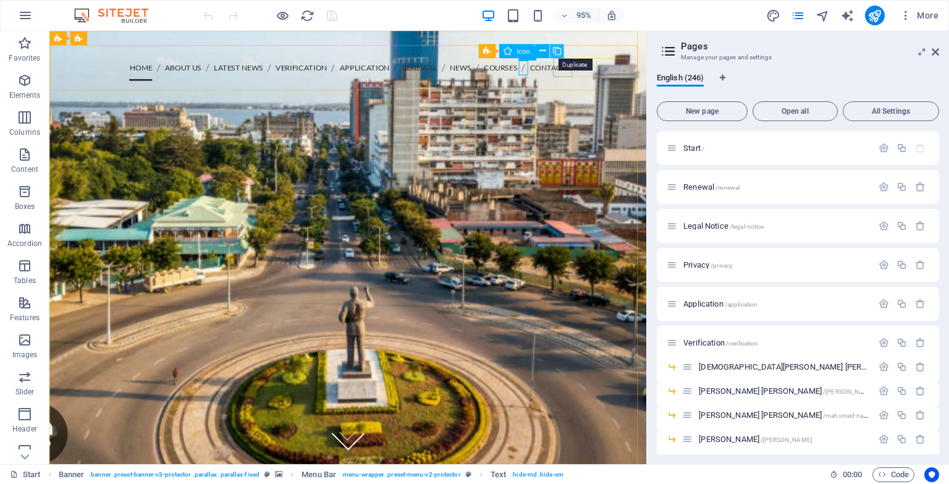
click at [557, 55] on icon at bounding box center [556, 51] width 8 height 12
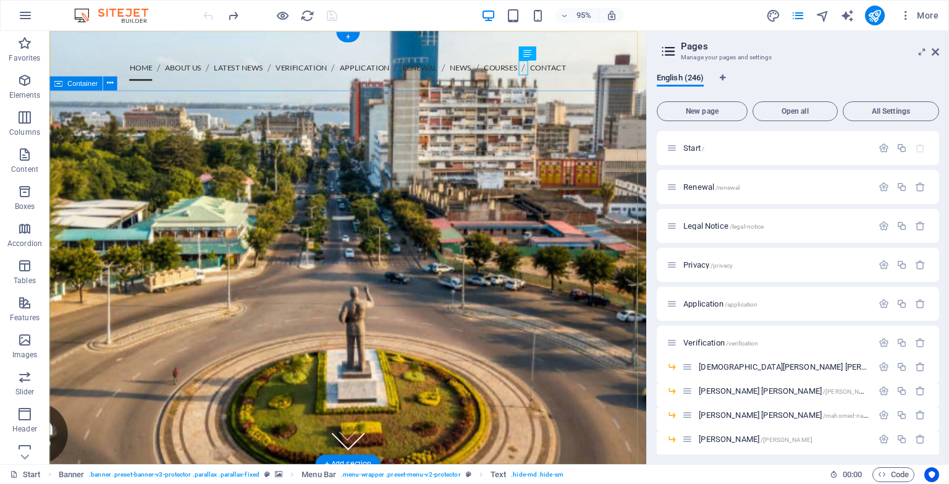
click at [526, 179] on div at bounding box center [363, 367] width 628 height 377
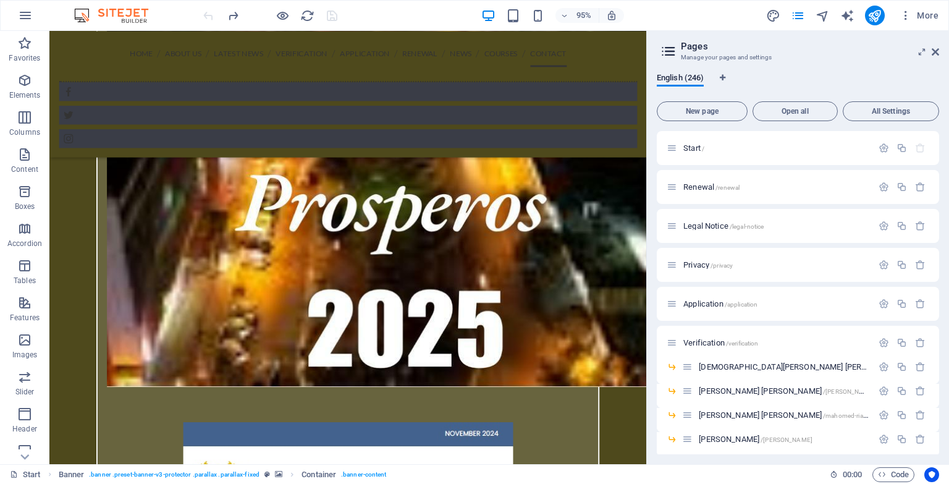
scroll to position [4319, 0]
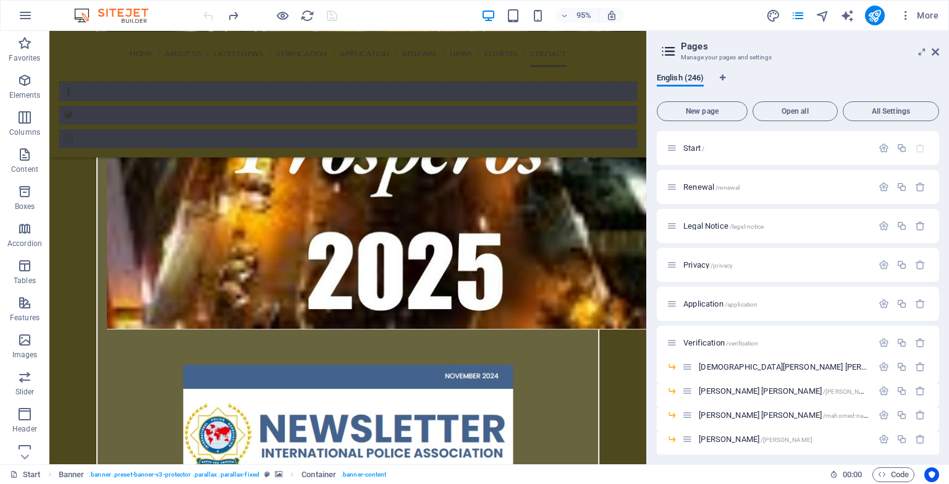
drag, startPoint x: 675, startPoint y: 76, endPoint x: 908, endPoint y: 388, distance: 389.4
click at [672, 151] on icon at bounding box center [672, 148] width 11 height 11
click at [706, 150] on p "Start /" at bounding box center [775, 148] width 185 height 8
click at [879, 149] on icon "button" at bounding box center [884, 148] width 11 height 11
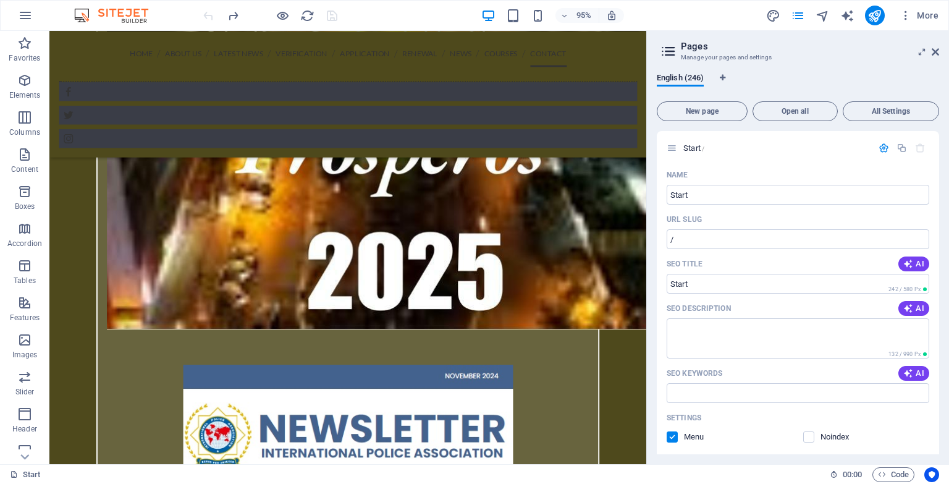
drag, startPoint x: 939, startPoint y: 143, endPoint x: 939, endPoint y: 171, distance: 28.4
click at [939, 171] on div "Start / Name Start ​ URL SLUG / ​ SEO Title AI ​ 242 / 580 Px SEO Description A…" at bounding box center [798, 292] width 282 height 323
drag, startPoint x: 939, startPoint y: 137, endPoint x: 939, endPoint y: 147, distance: 9.9
click at [939, 147] on div "Start / Name Start ​ URL SLUG / ​ SEO Title AI ​ 242 / 580 Px SEO Description A…" at bounding box center [798, 292] width 282 height 323
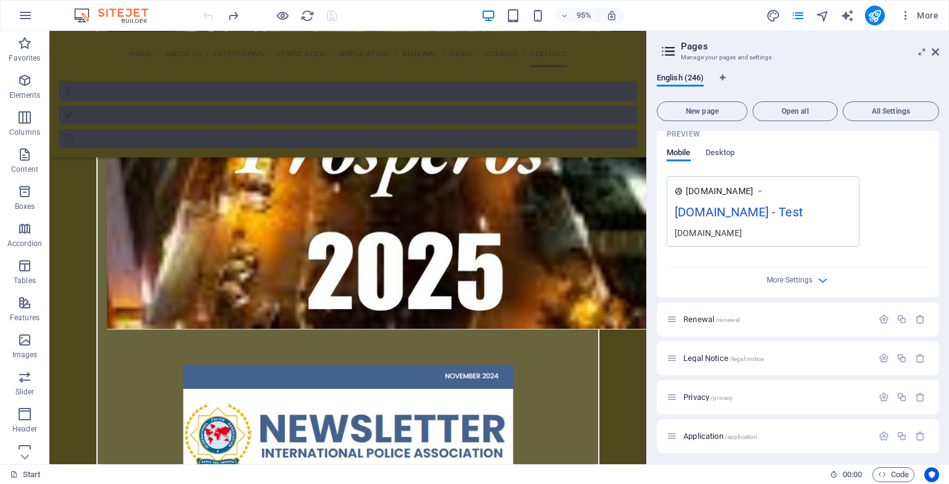
scroll to position [358, 0]
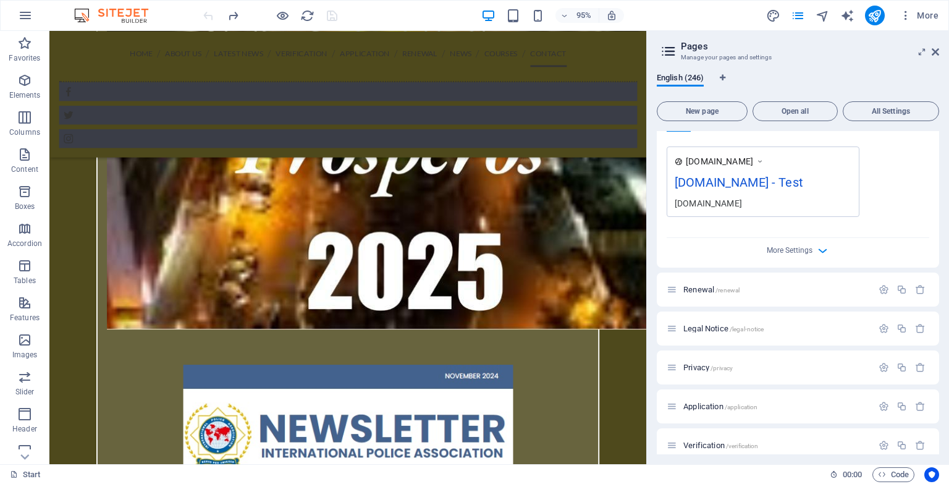
click at [824, 181] on div "[DOMAIN_NAME] - Test" at bounding box center [763, 185] width 177 height 24
drag, startPoint x: 939, startPoint y: 160, endPoint x: 937, endPoint y: 136, distance: 24.2
click at [937, 136] on div "English (246) New page Open all All Settings Start / Name Start ​ URL SLUG / ​ …" at bounding box center [798, 263] width 302 height 401
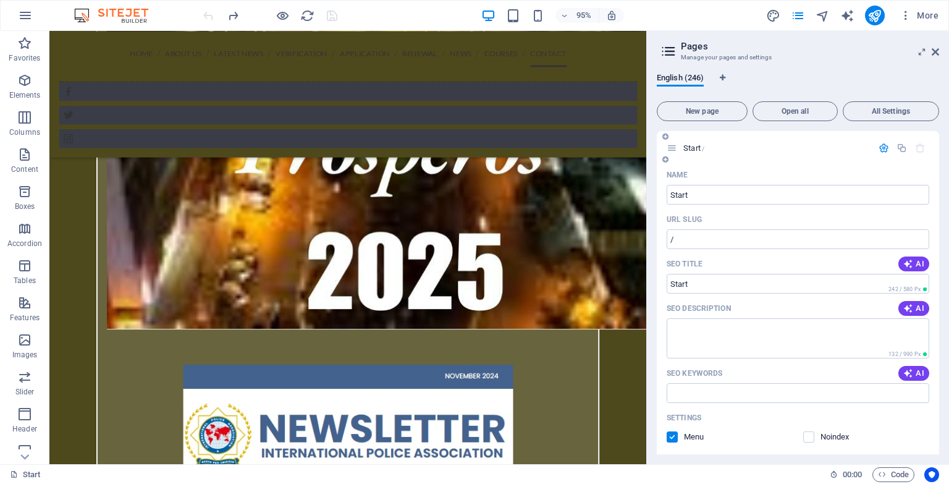
click at [827, 154] on div "Start /" at bounding box center [770, 148] width 206 height 14
click at [374, 6] on div "95% More" at bounding box center [572, 16] width 743 height 20
click at [745, 174] on div "Name" at bounding box center [798, 175] width 263 height 20
click at [881, 147] on icon "button" at bounding box center [884, 148] width 11 height 11
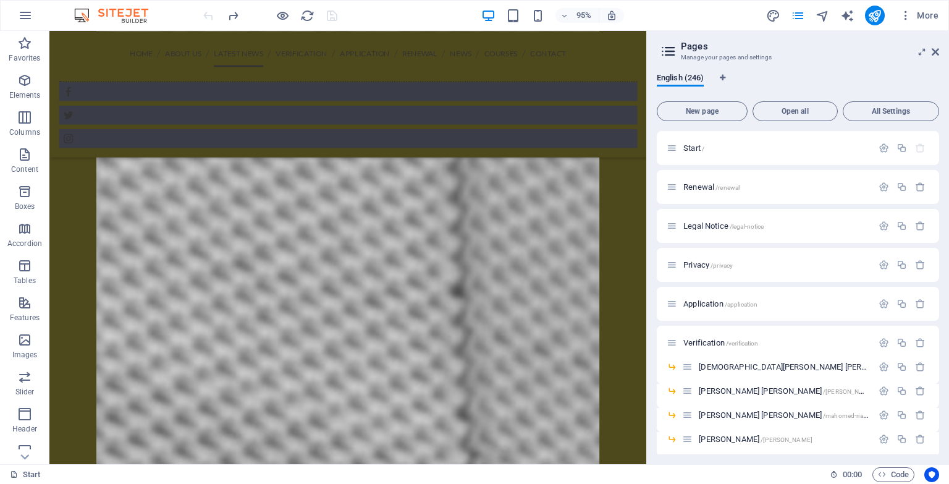
scroll to position [1262, 0]
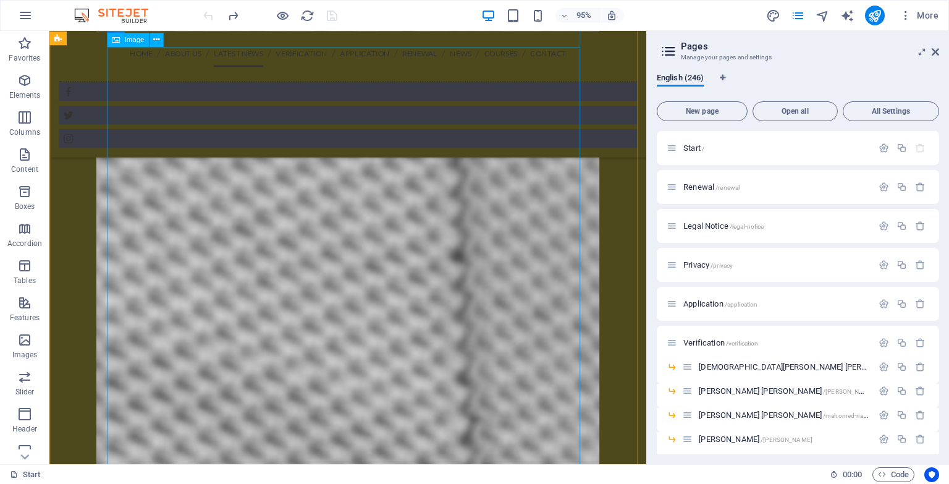
click at [156, 43] on icon at bounding box center [156, 39] width 6 height 12
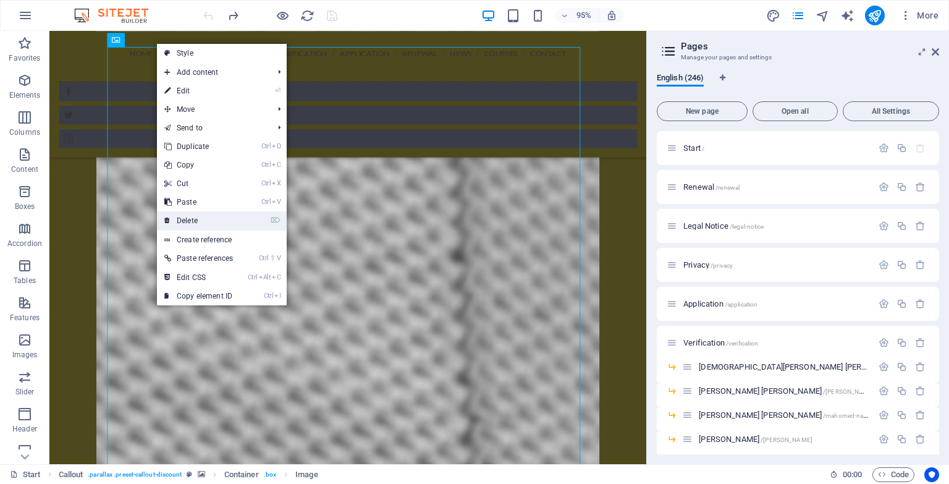
click at [209, 221] on link "⌦ Delete" at bounding box center [198, 220] width 83 height 19
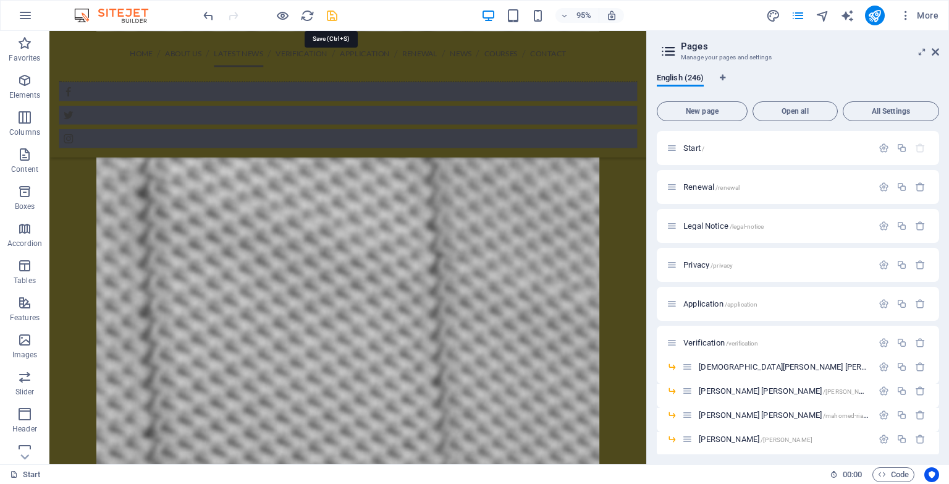
click at [332, 17] on icon "save" at bounding box center [332, 16] width 14 height 14
checkbox input "false"
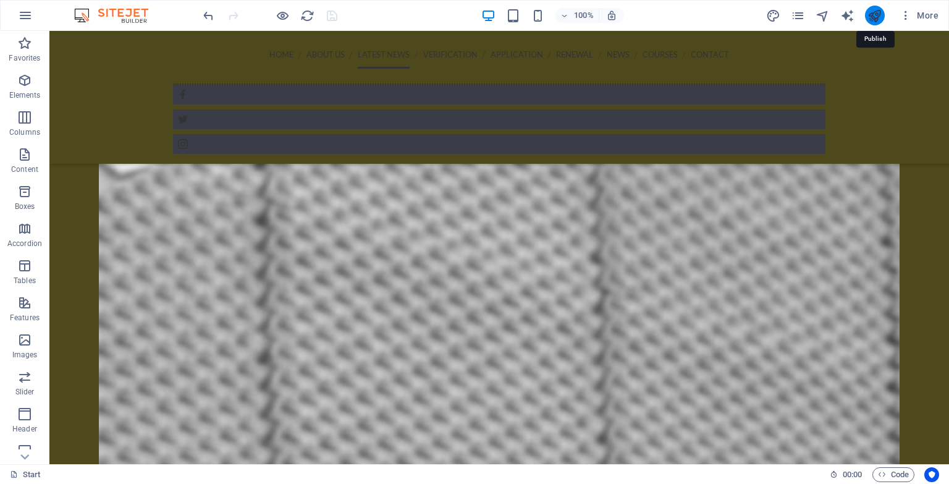
click at [869, 19] on icon "publish" at bounding box center [875, 16] width 14 height 14
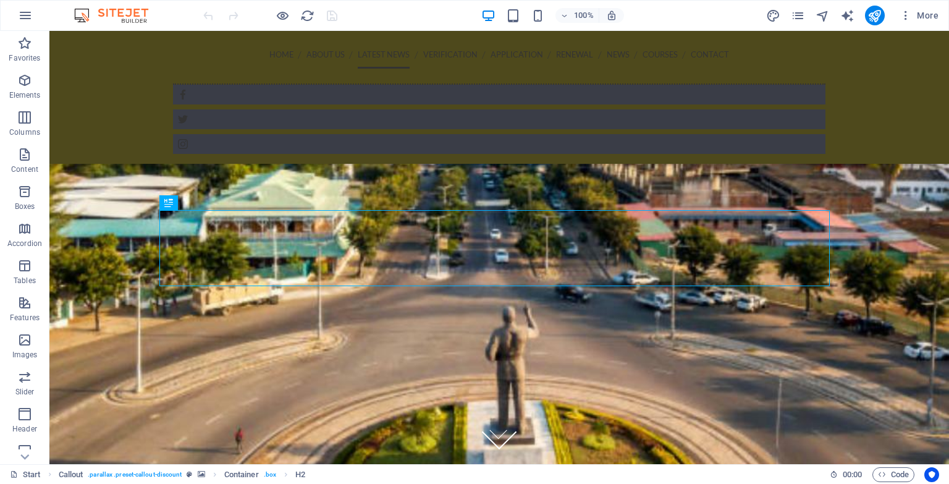
scroll to position [918, 0]
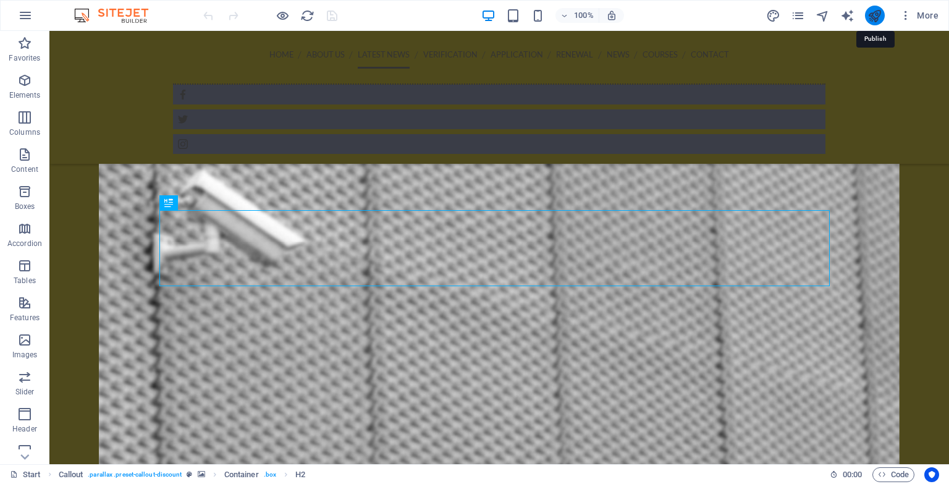
click at [873, 16] on icon "publish" at bounding box center [875, 16] width 14 height 14
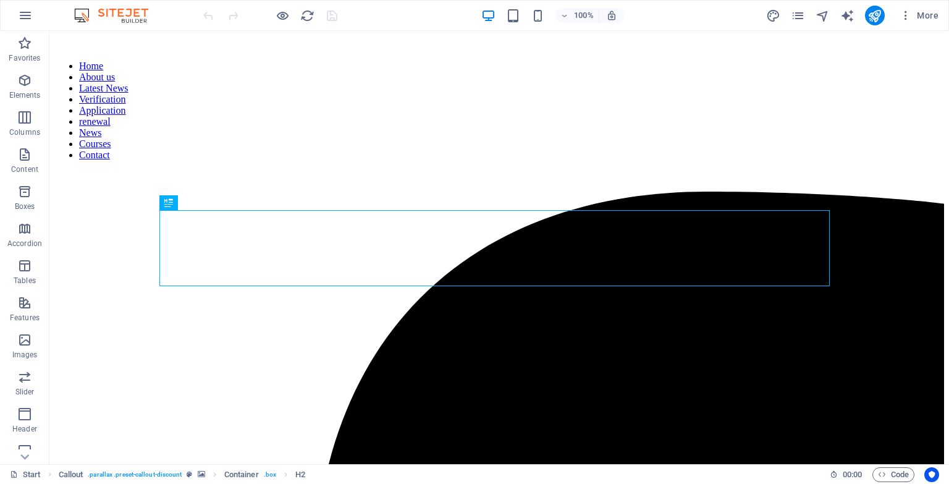
scroll to position [918, 0]
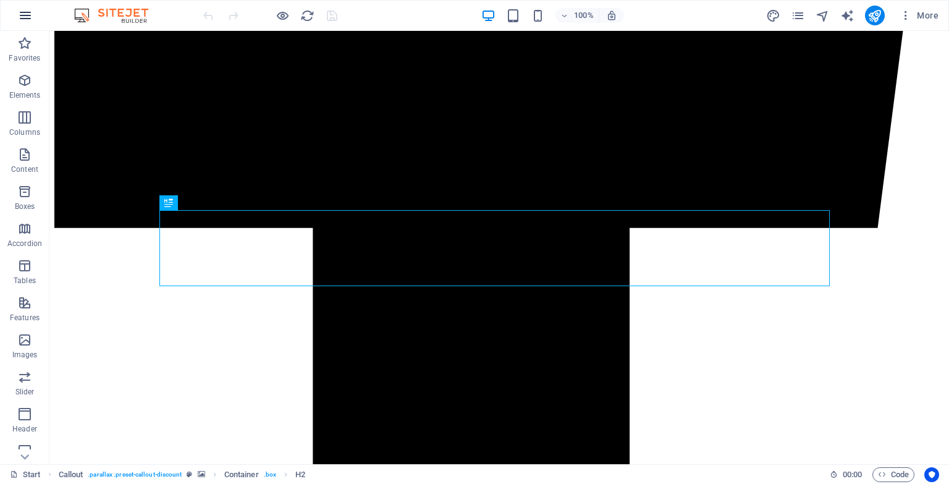
click at [25, 12] on icon "button" at bounding box center [25, 15] width 15 height 15
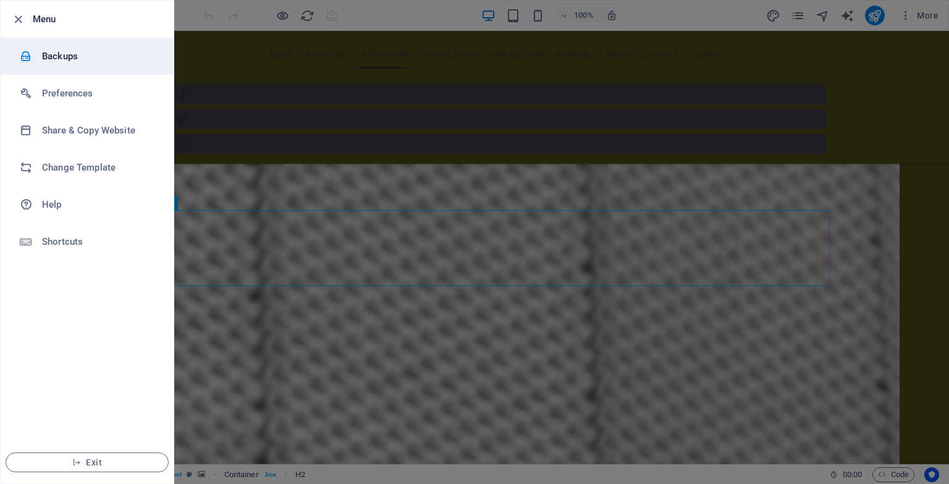
click at [91, 66] on li "Backups" at bounding box center [87, 56] width 173 height 37
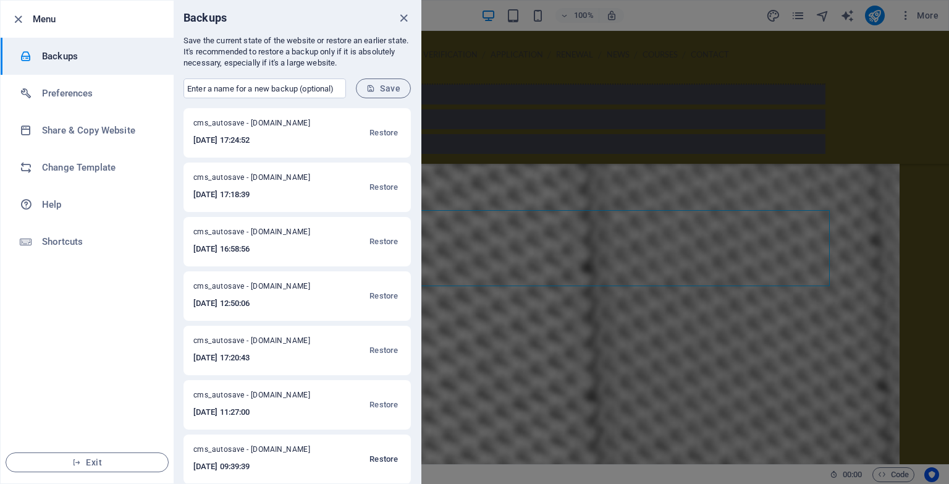
click at [377, 460] on span "Restore" at bounding box center [384, 459] width 28 height 15
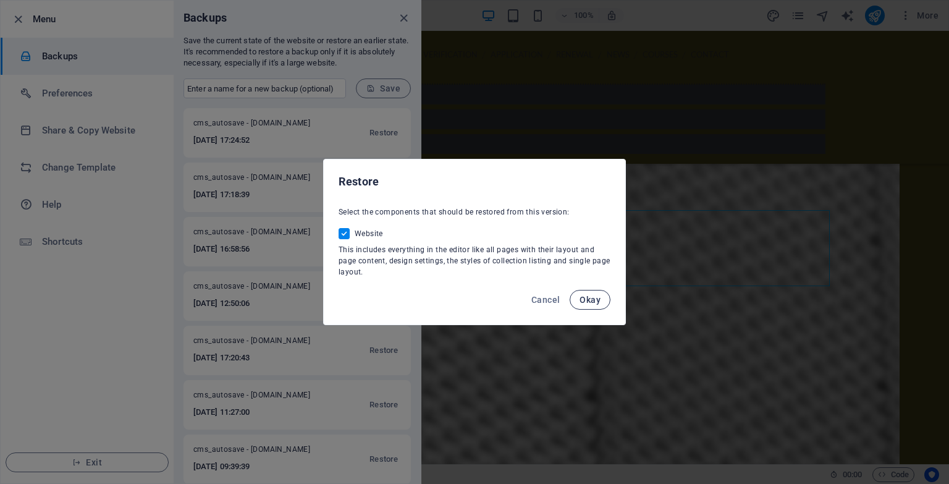
click at [590, 300] on span "Okay" at bounding box center [590, 300] width 21 height 10
checkbox input "false"
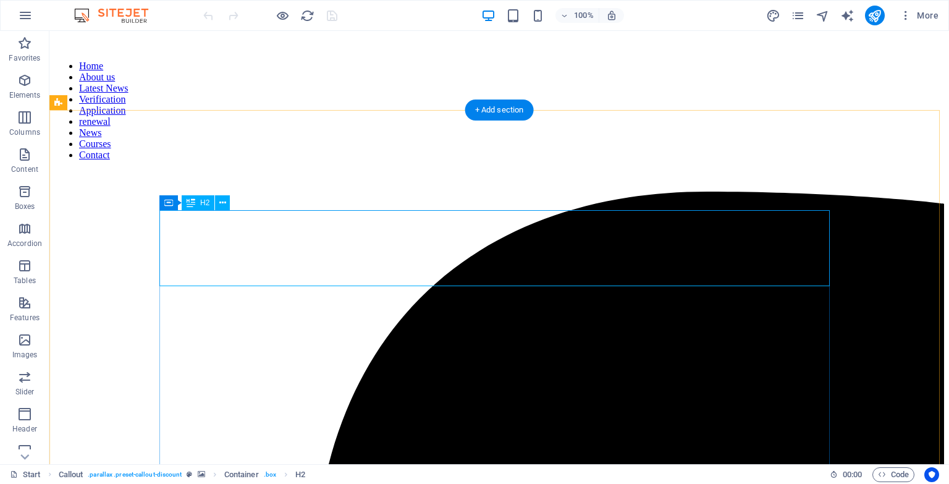
scroll to position [918, 0]
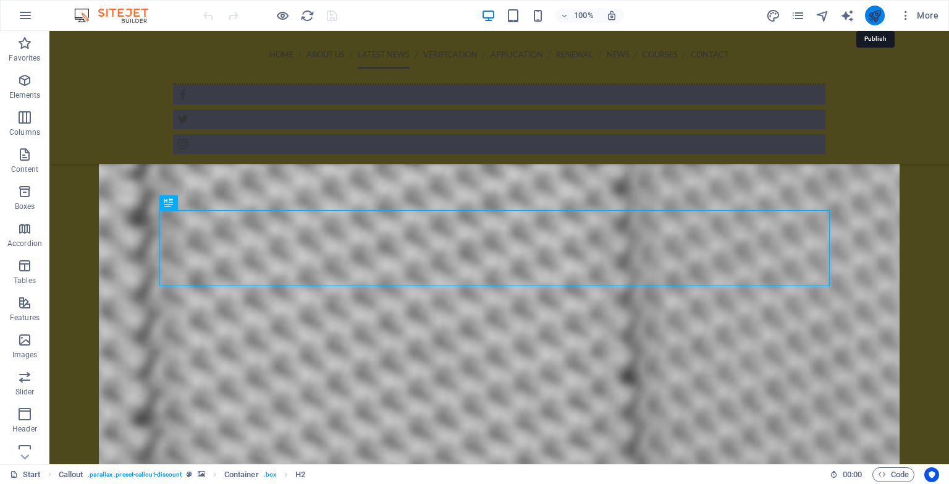
click at [873, 13] on icon "publish" at bounding box center [875, 16] width 14 height 14
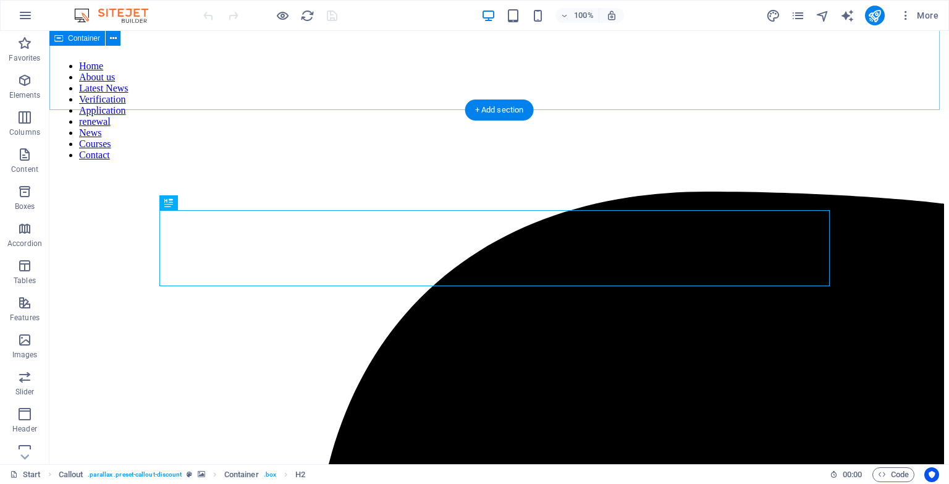
scroll to position [918, 0]
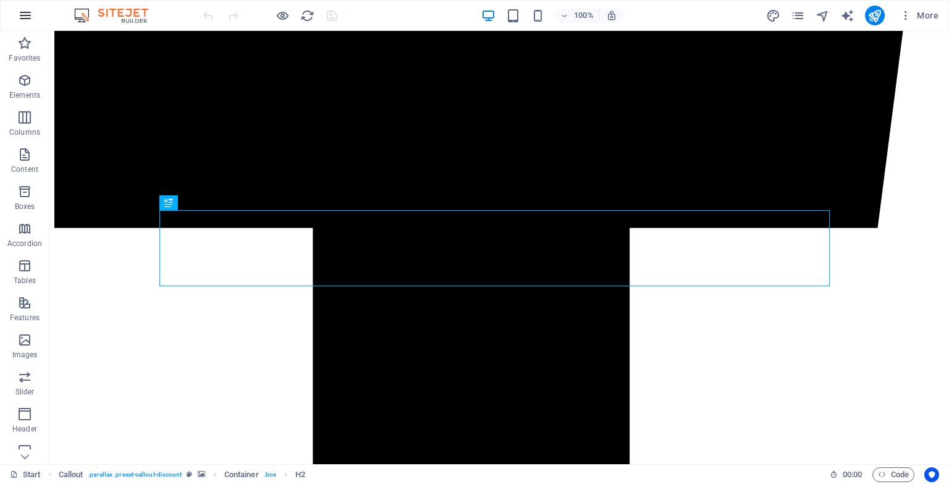
click at [30, 9] on icon "button" at bounding box center [25, 15] width 15 height 15
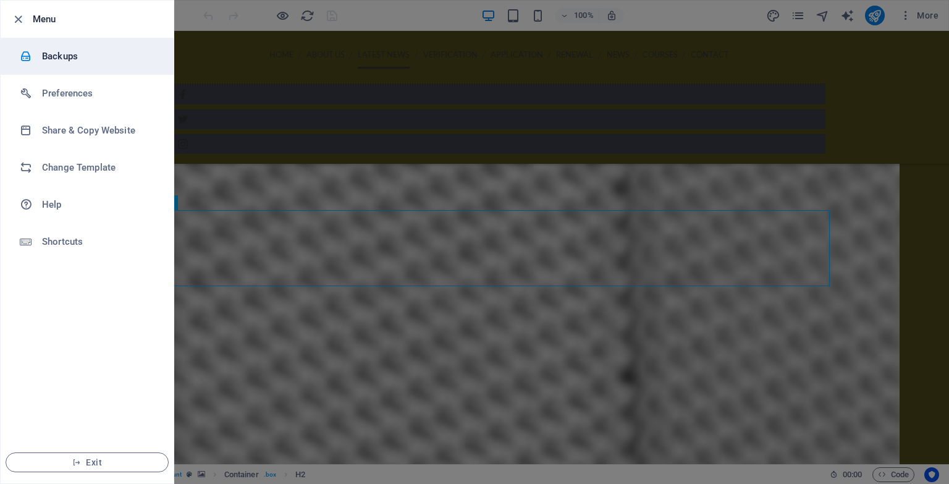
click at [101, 68] on li "Backups" at bounding box center [87, 56] width 173 height 37
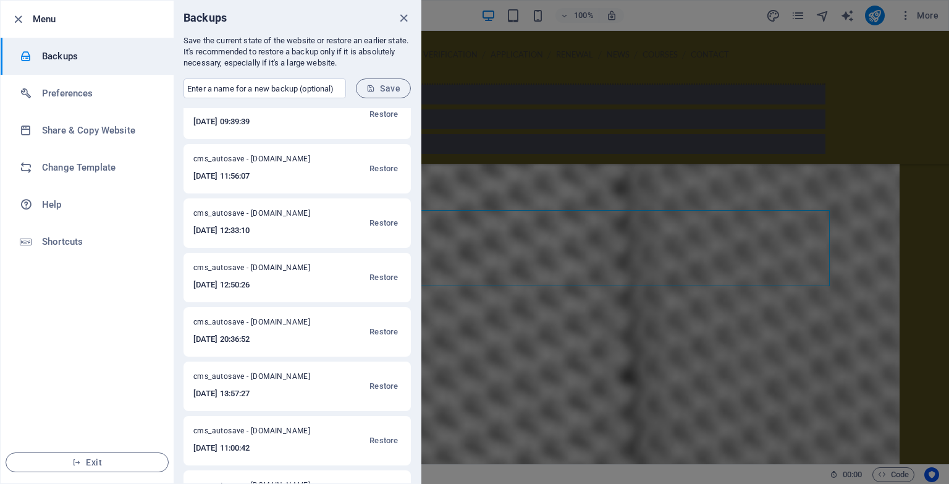
scroll to position [427, 0]
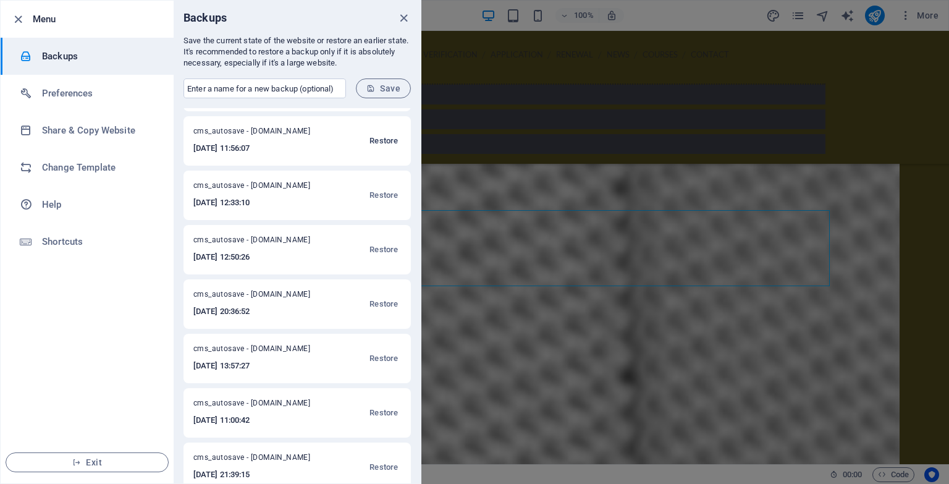
click at [376, 138] on span "Restore" at bounding box center [384, 140] width 28 height 15
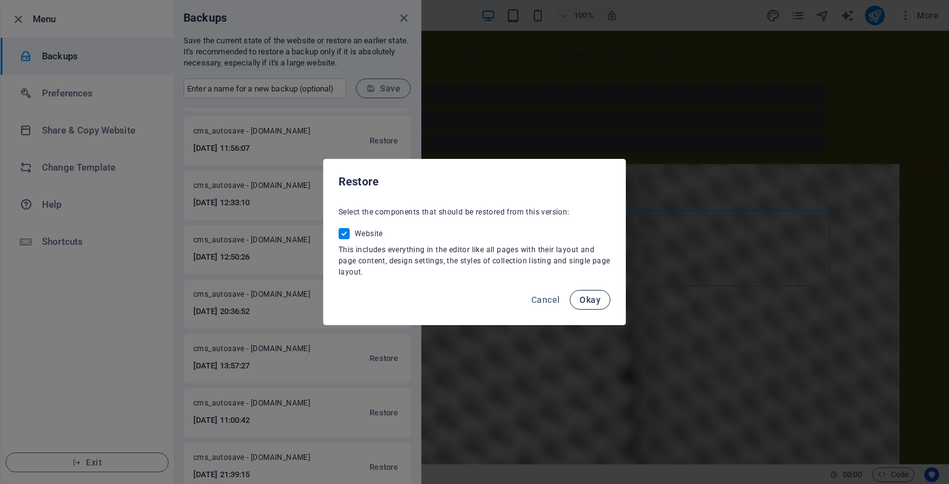
click at [581, 302] on span "Okay" at bounding box center [590, 300] width 21 height 10
checkbox input "false"
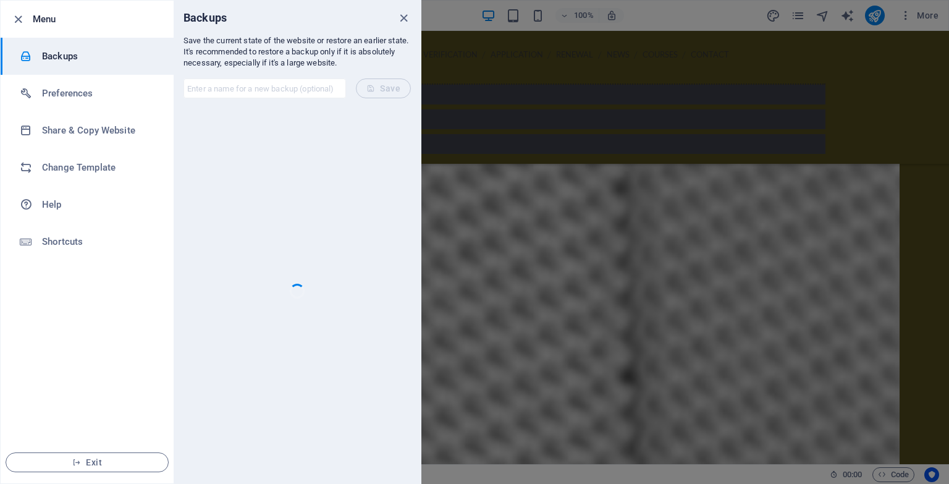
scroll to position [0, 0]
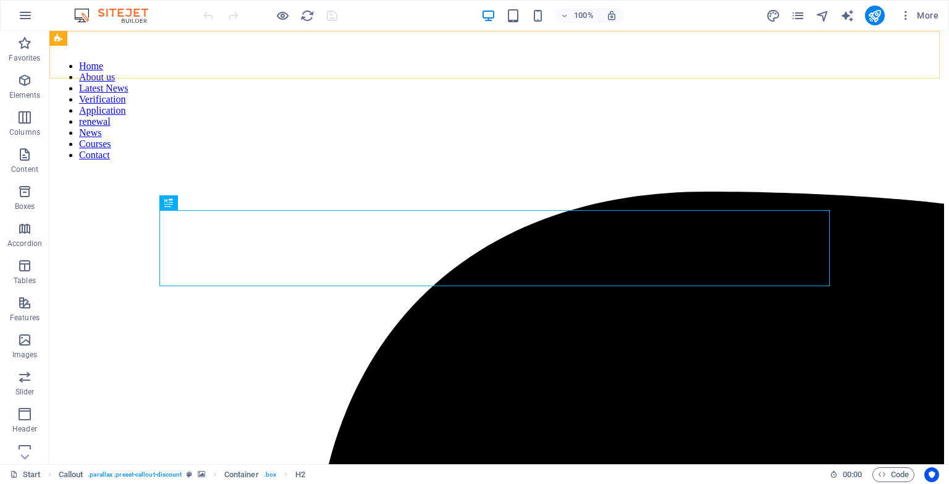
scroll to position [918, 0]
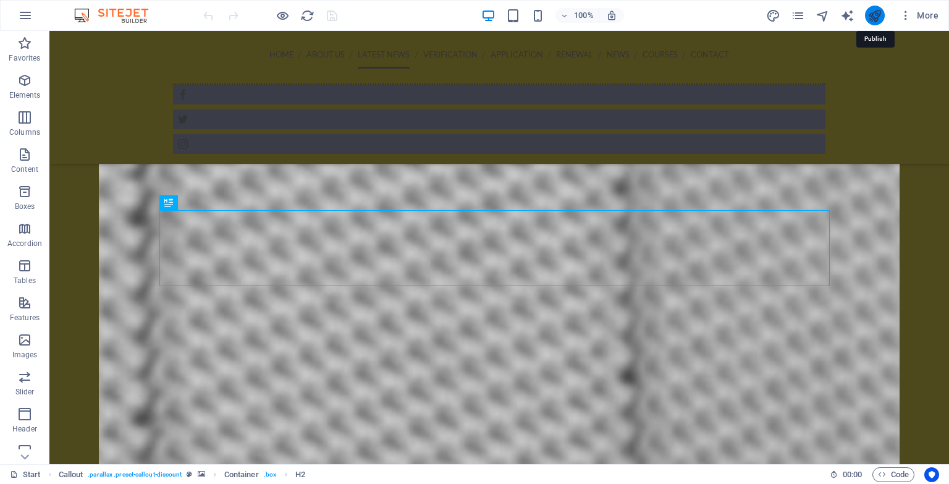
click at [877, 19] on icon "publish" at bounding box center [875, 16] width 14 height 14
